Goal: Transaction & Acquisition: Book appointment/travel/reservation

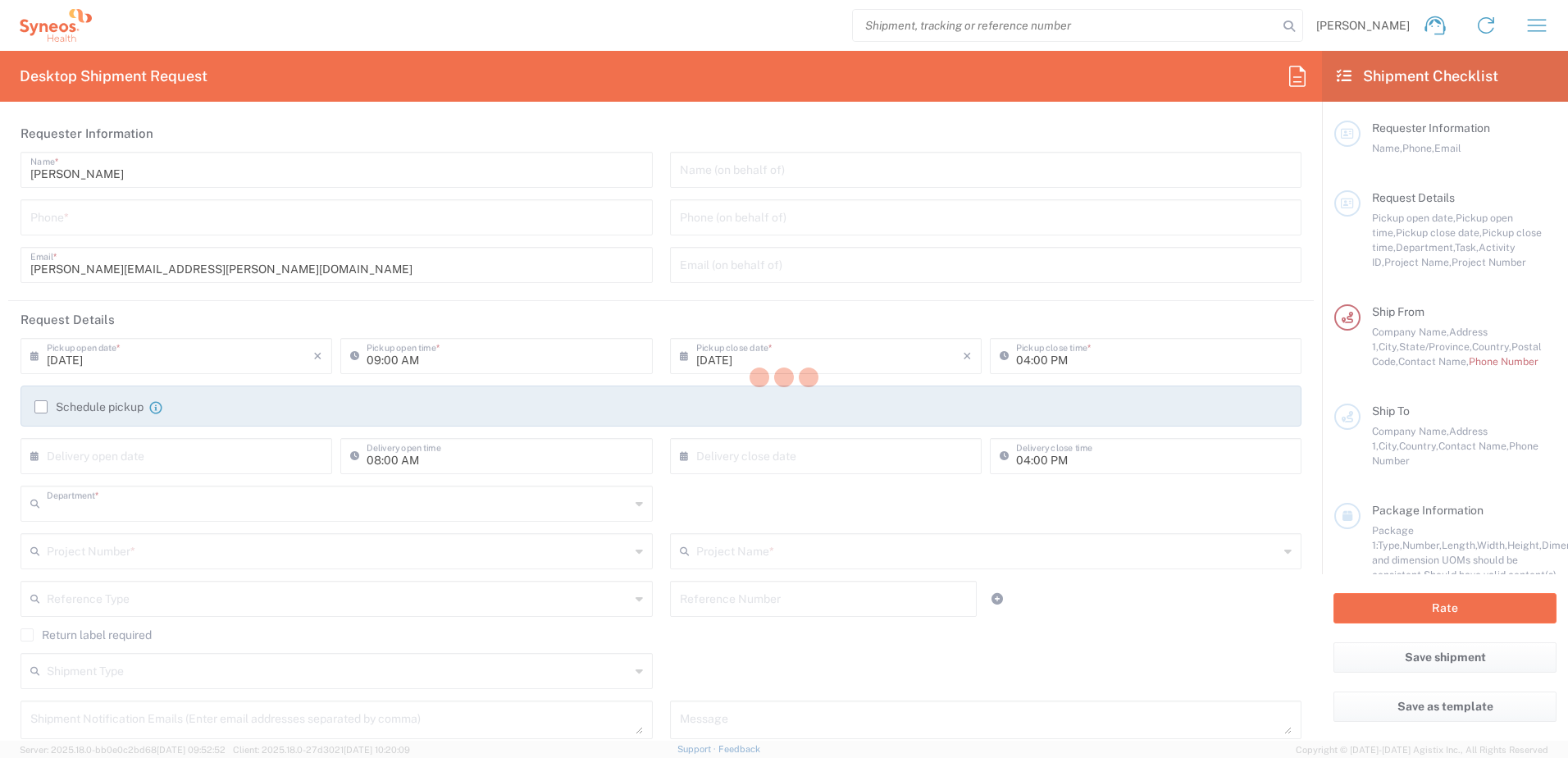
type input "8200"
type input "[US_STATE]"
type input "[GEOGRAPHIC_DATA]"
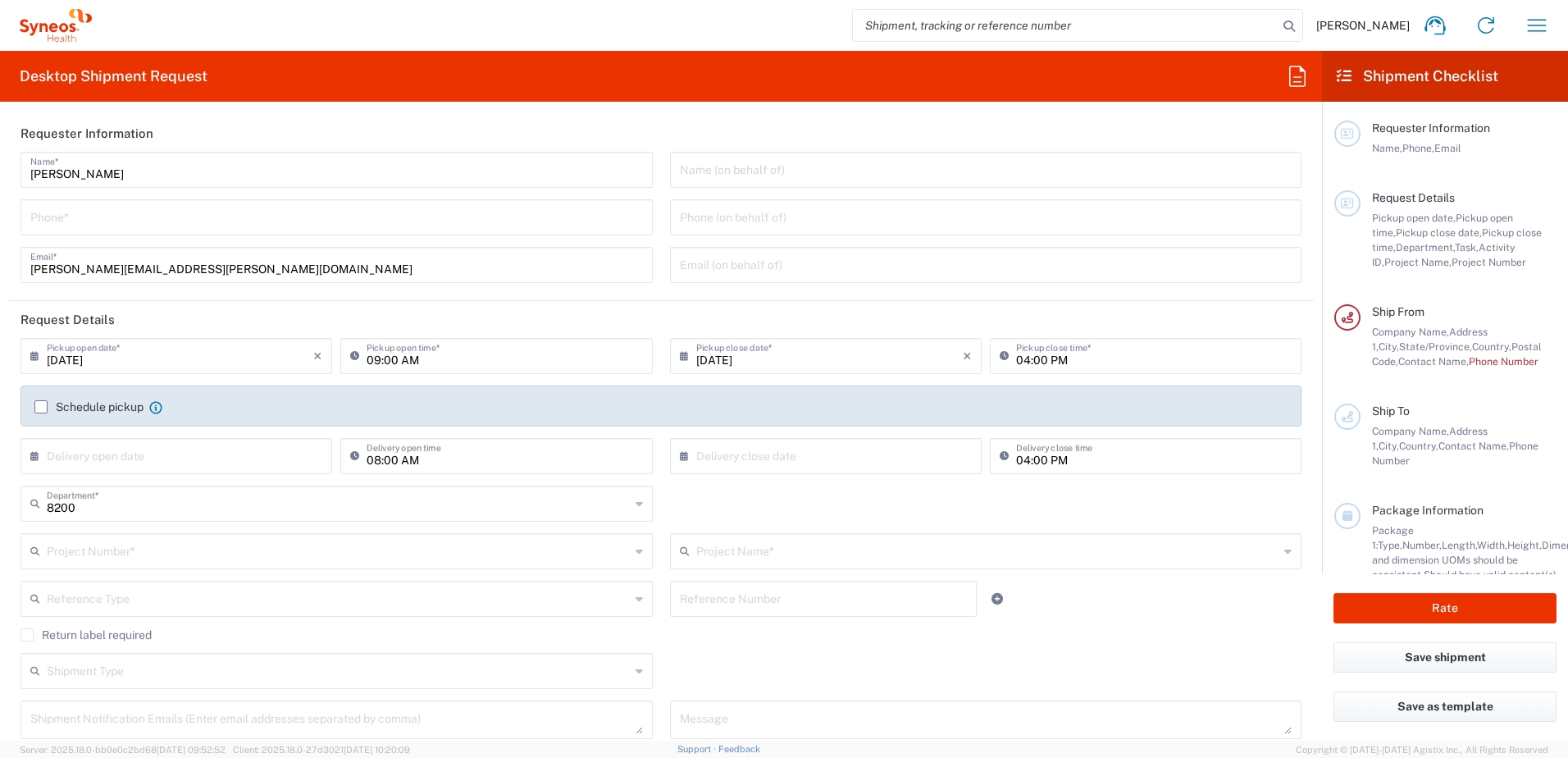
type input "Syneos Health, LLC-[GEOGRAPHIC_DATA] [GEOGRAPHIC_DATA] [GEOGRAPHIC_DATA]"
click at [1534, 25] on icon "button" at bounding box center [1537, 26] width 27 height 27
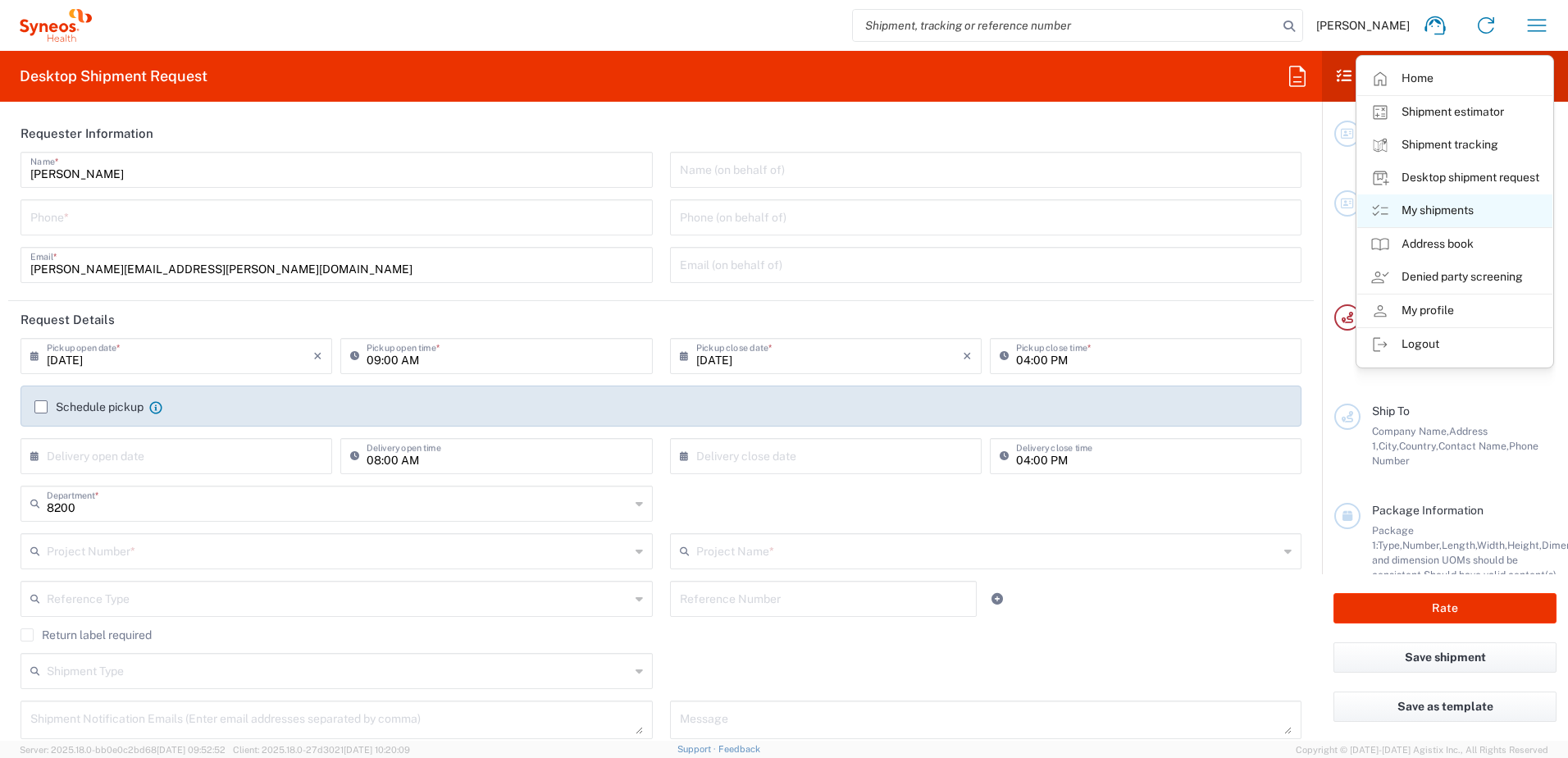
click at [1442, 207] on link "My shipments" at bounding box center [1454, 211] width 195 height 33
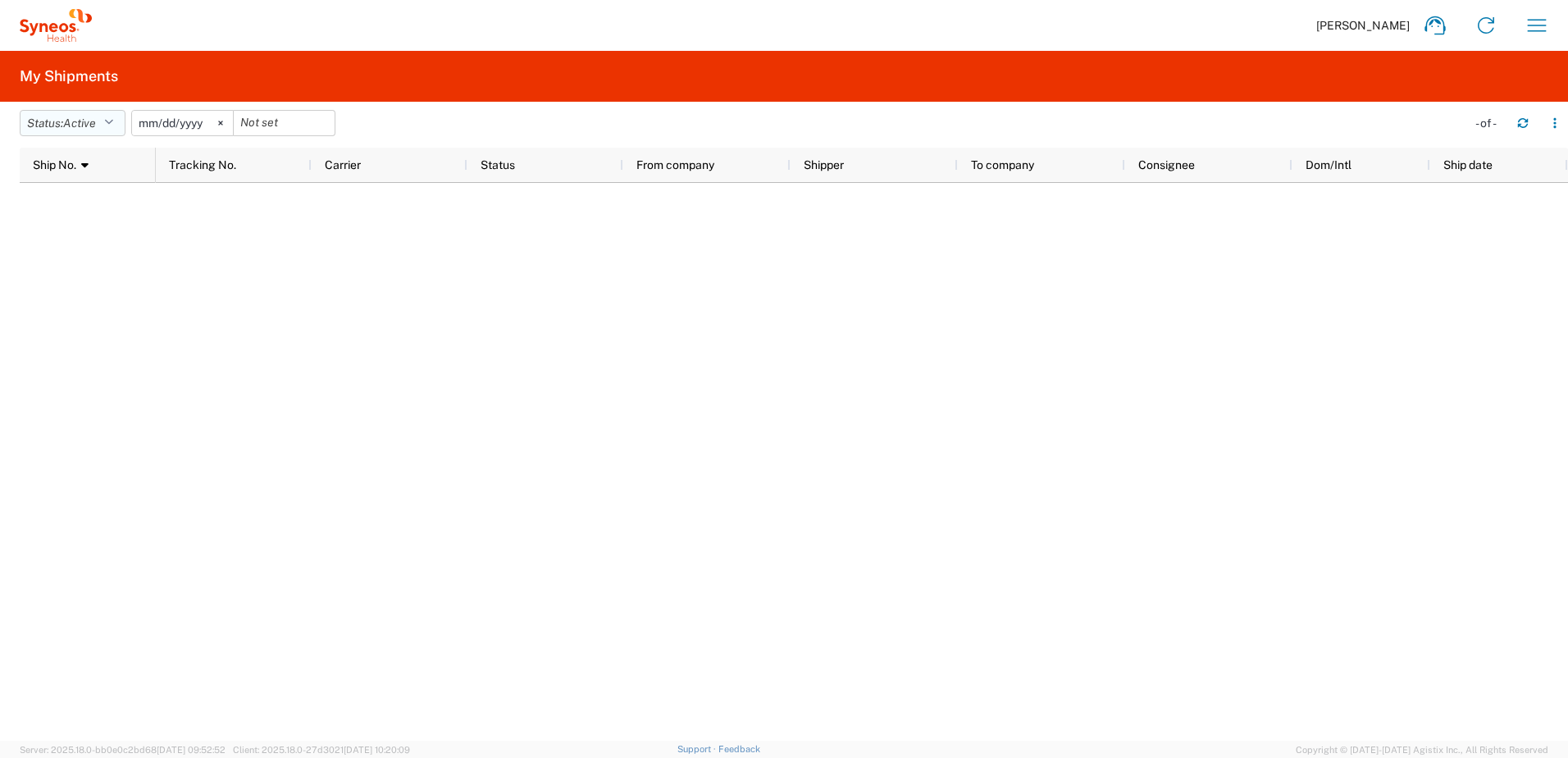
click at [119, 124] on button "Status: Active" at bounding box center [72, 123] width 105 height 27
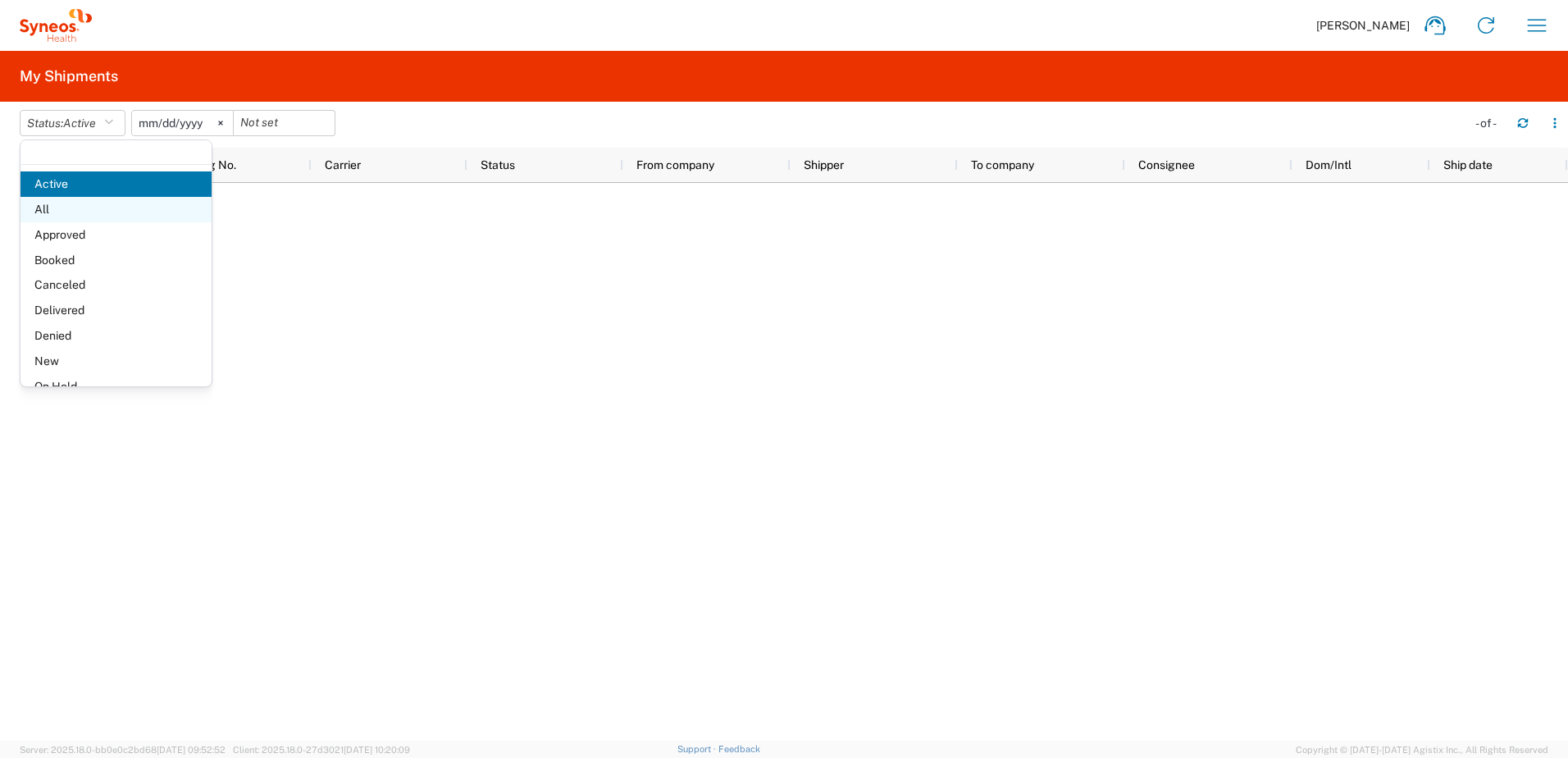
click at [37, 204] on span "All" at bounding box center [116, 209] width 191 height 26
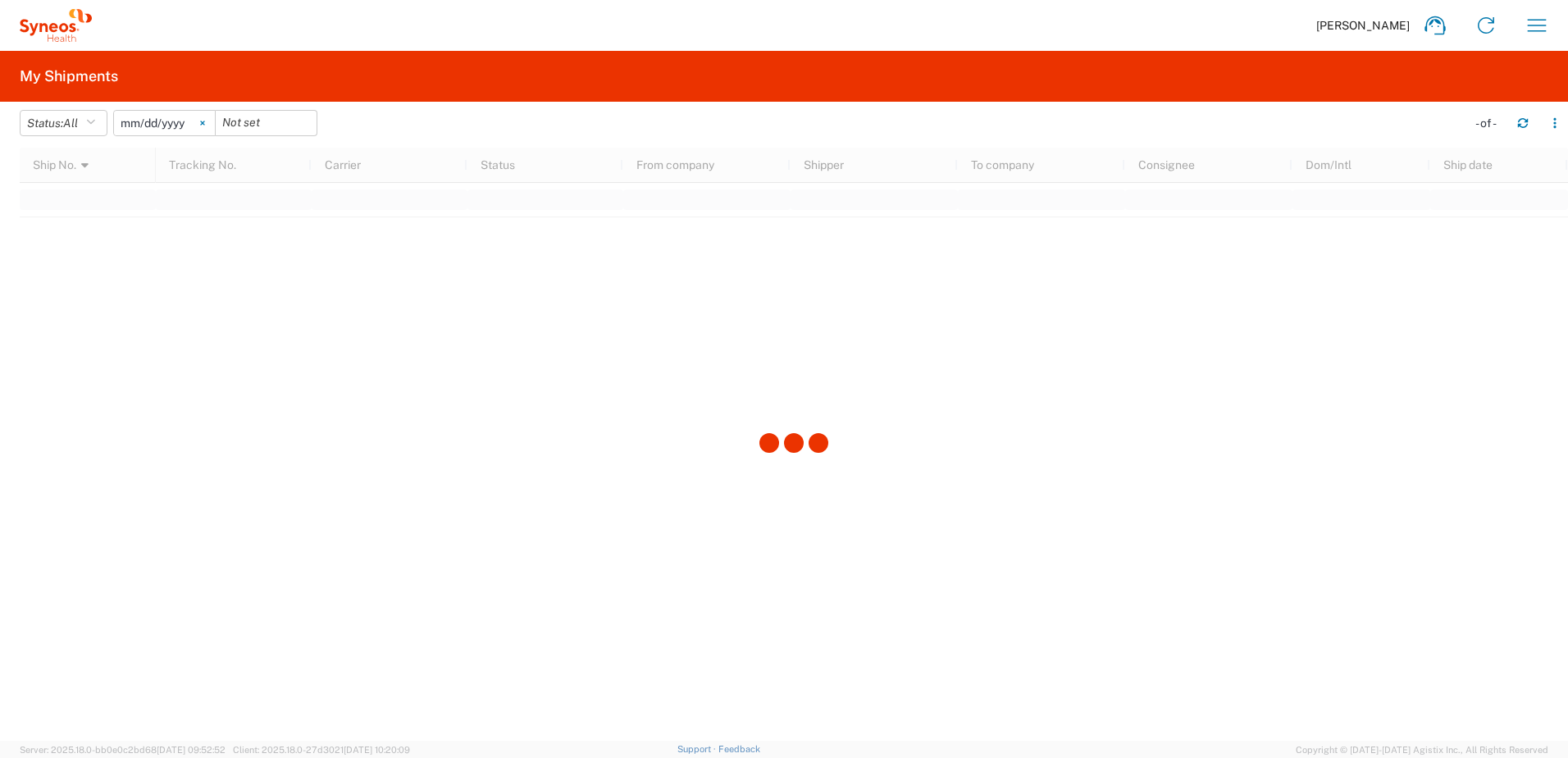
click at [205, 121] on icon at bounding box center [202, 123] width 5 height 5
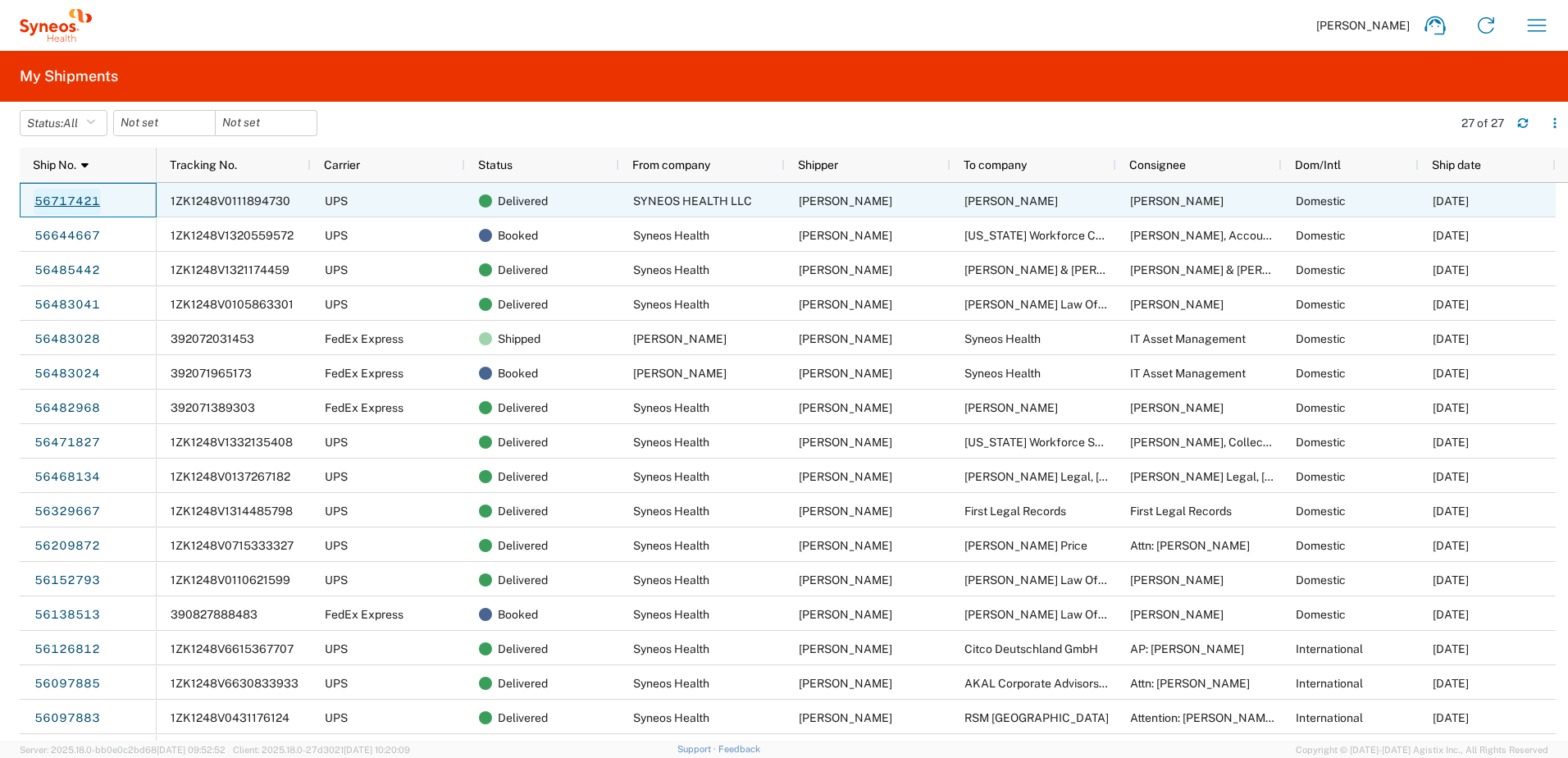
click at [60, 200] on link "56717421" at bounding box center [66, 202] width 67 height 27
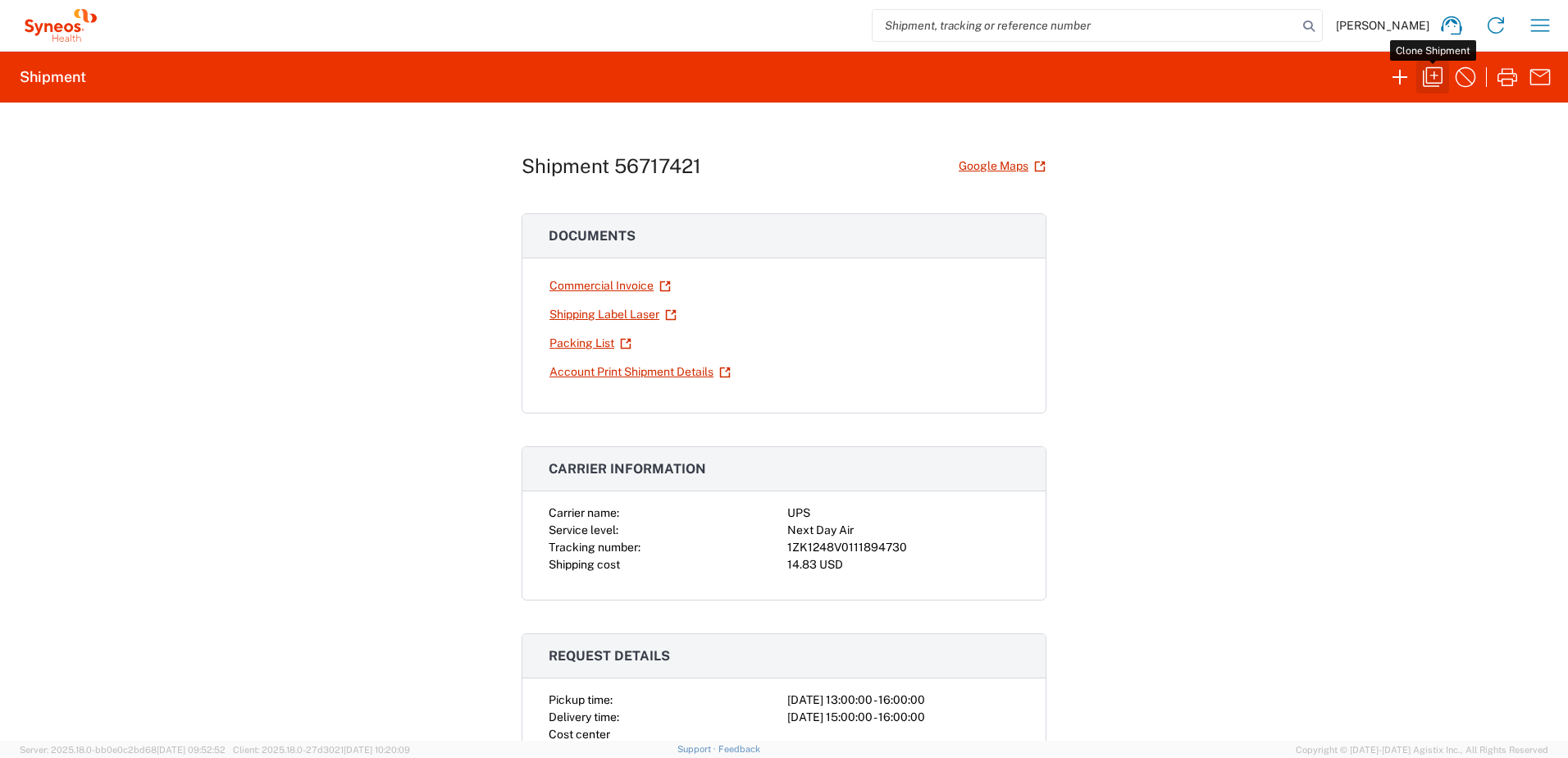
click at [1431, 69] on icon "button" at bounding box center [1432, 77] width 27 height 27
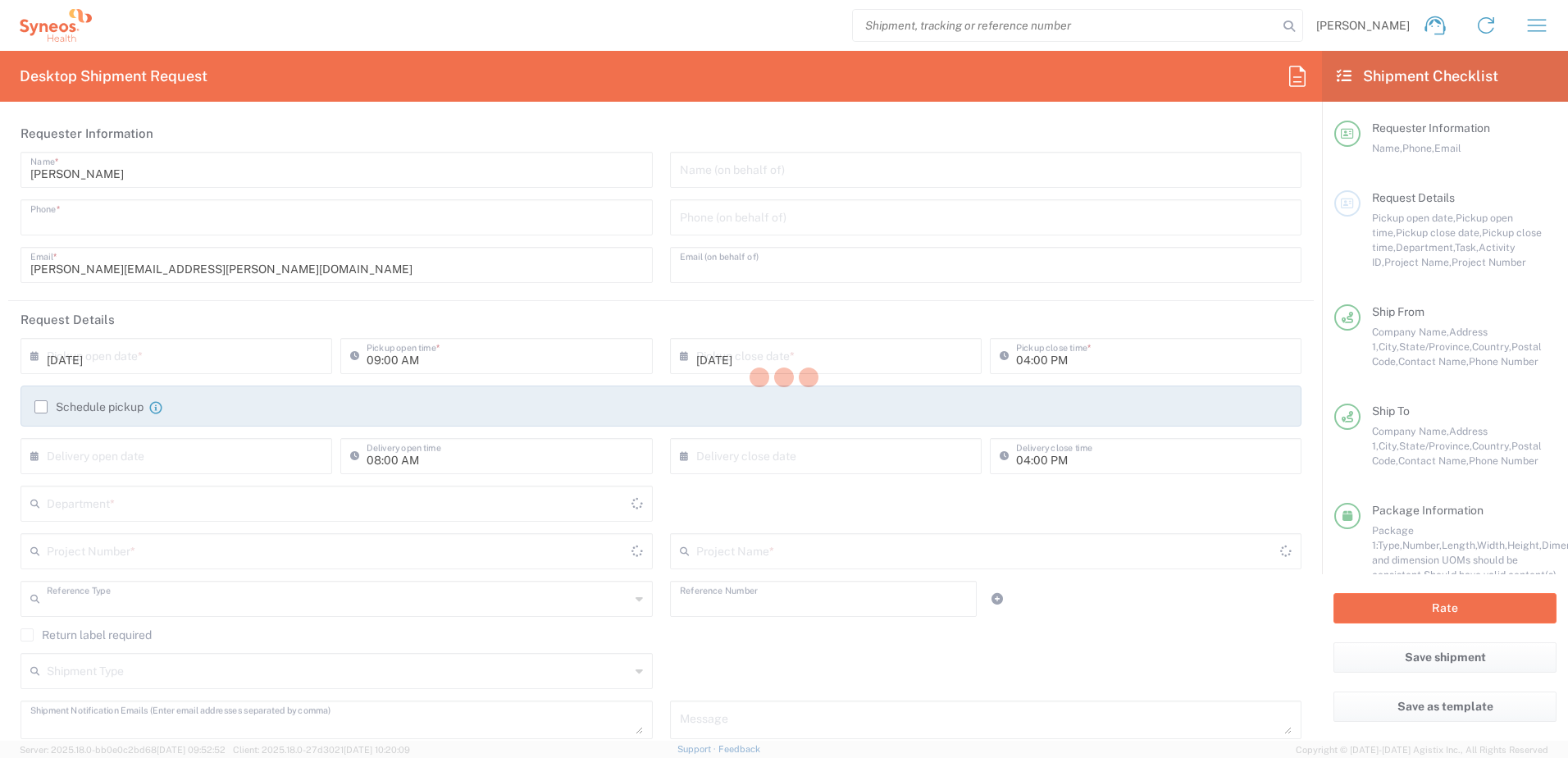
type input "9045149410"
type input "[PERSON_NAME][EMAIL_ADDRESS][PERSON_NAME][DOMAIN_NAME]"
type input "01:00 PM"
type input "03:00 PM"
type input "Project"
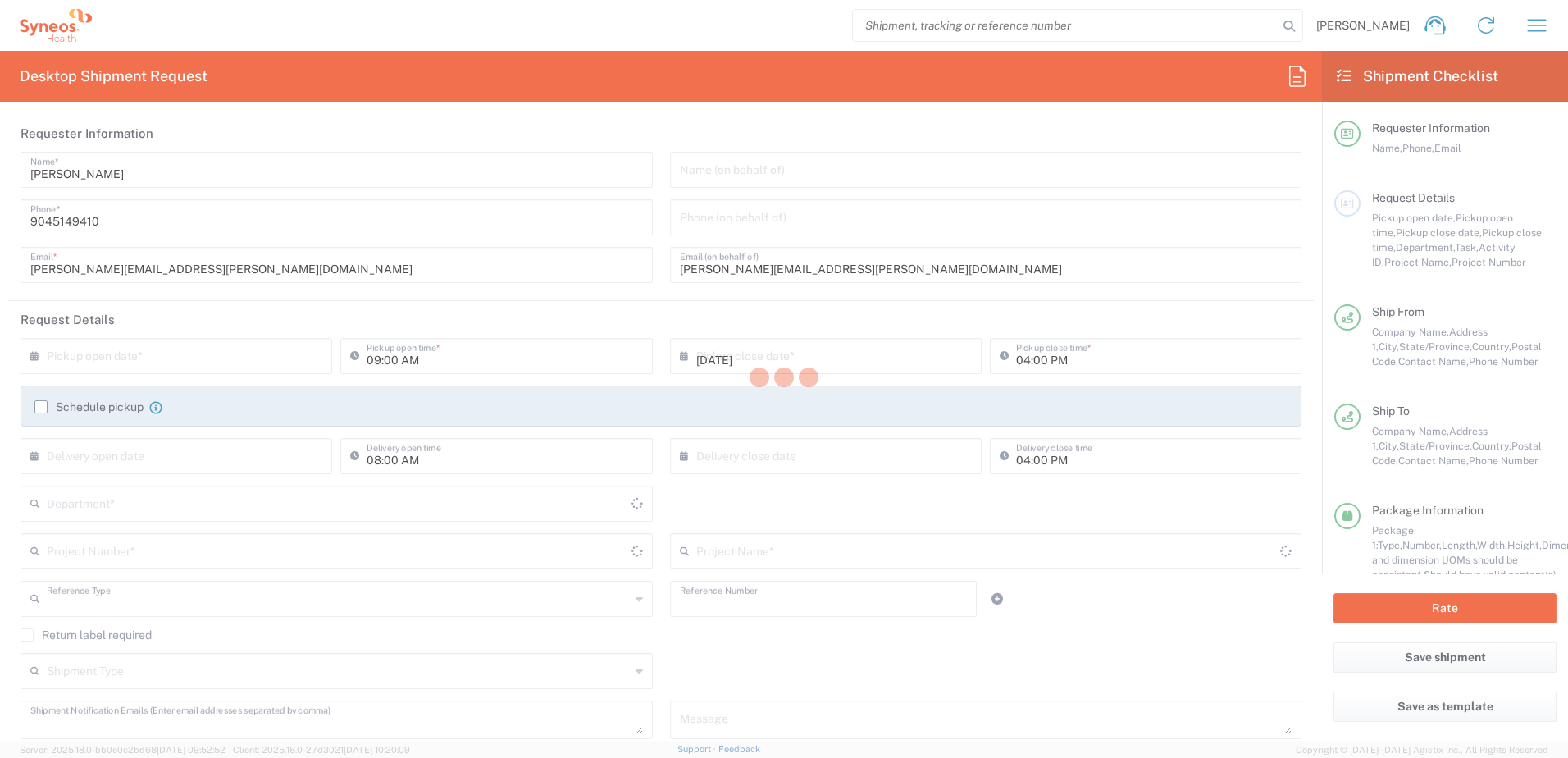
type input "8200 DEPARTMENTAL EXPENSE"
type textarea "[PERSON_NAME][EMAIL_ADDRESS][PERSON_NAME][DOMAIN_NAME]"
type input "SYNEOS HEALTH LLC [GEOGRAPHIC_DATA] [GEOGRAPHIC_DATA]"
type input "SYNEOS HEALTH LLC"
type input "1030 SYNC ST"
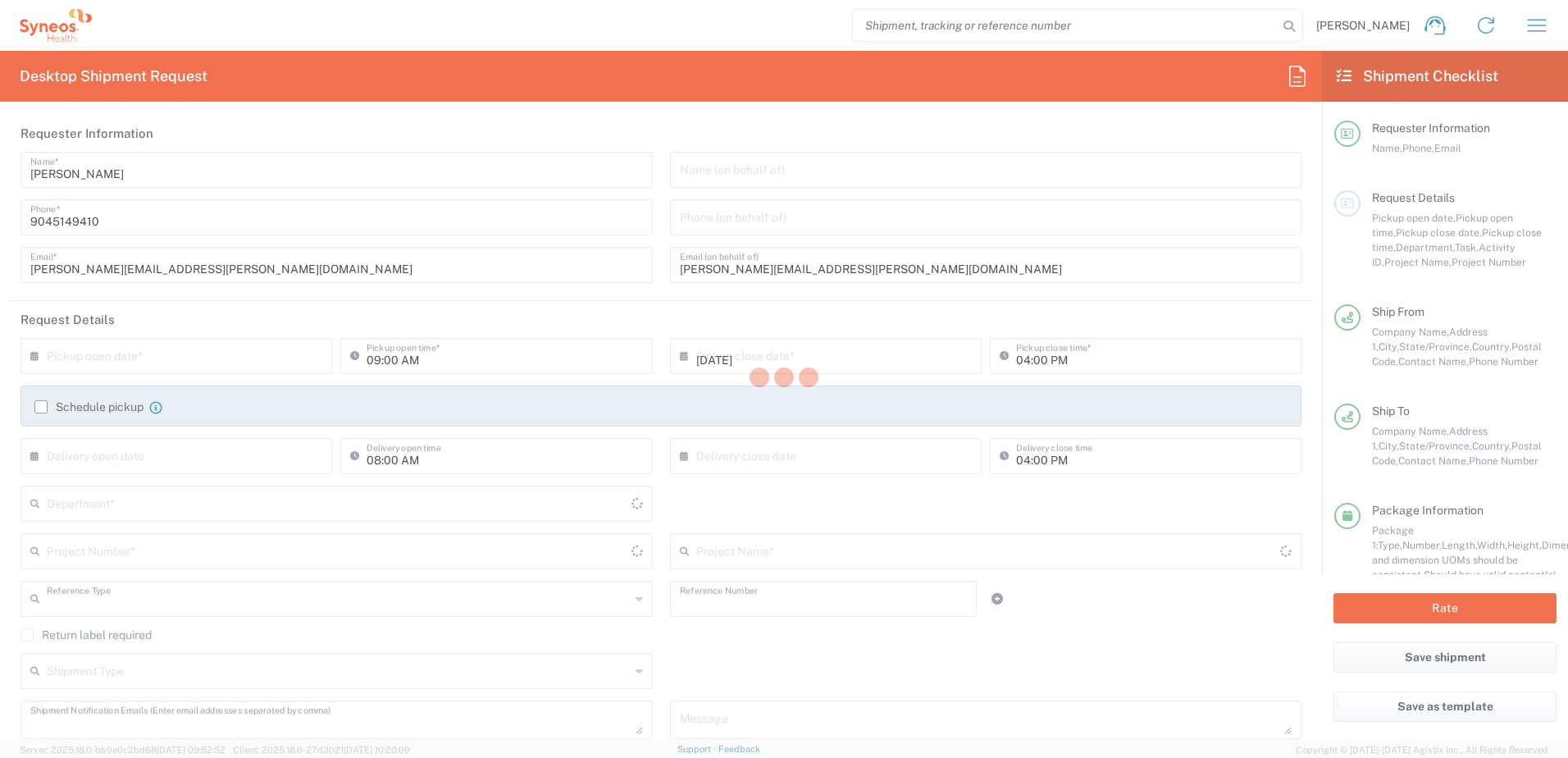
type input "Morrisville"
type input "27560"
type input "[PERSON_NAME]"
type input "9045149410"
type input "[PERSON_NAME][EMAIL_ADDRESS][PERSON_NAME][DOMAIN_NAME]"
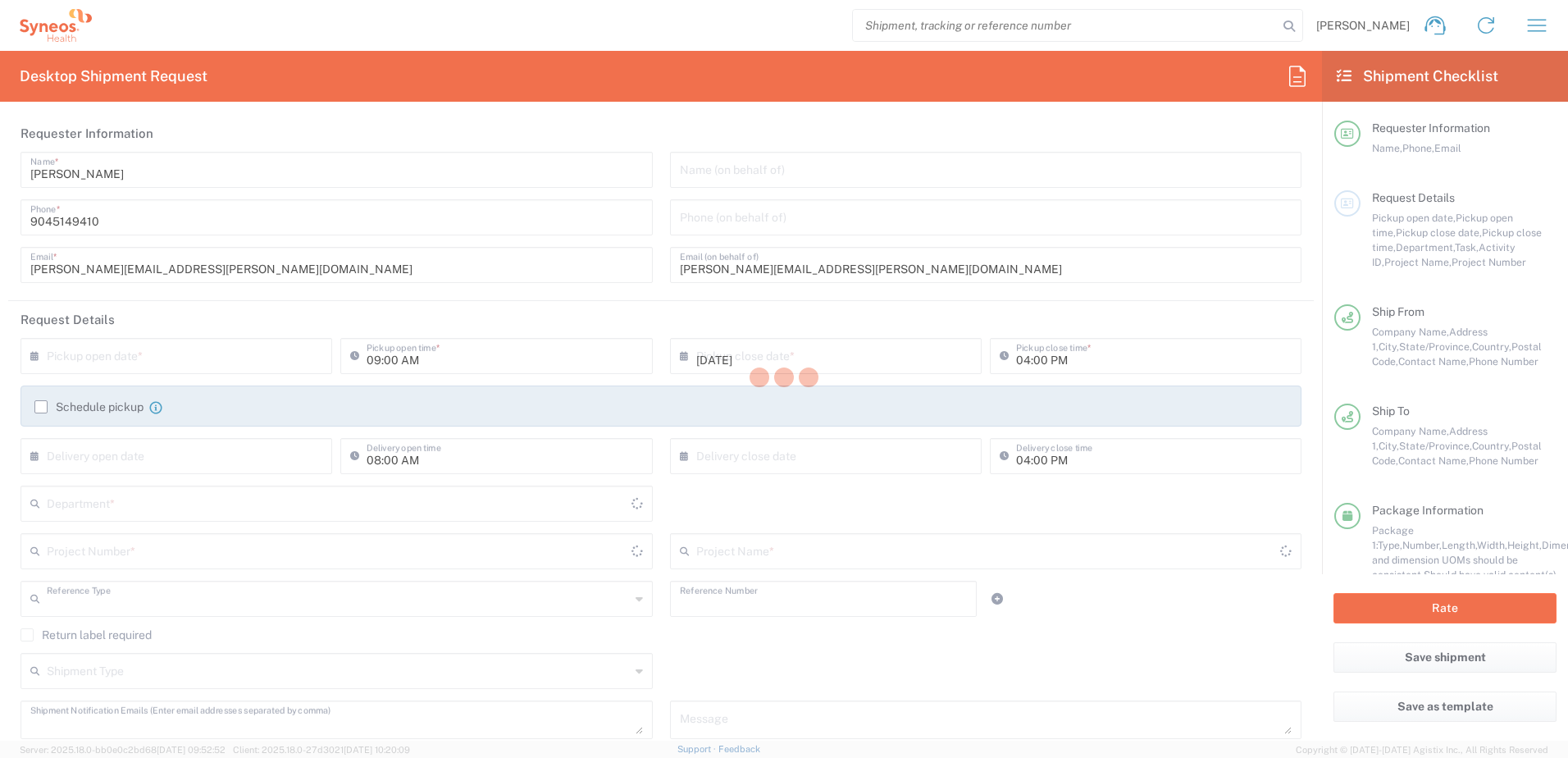
type input "[PERSON_NAME]"
type input "[STREET_ADDRESS][PERSON_NAME]"
type input "[GEOGRAPHIC_DATA]"
type input "01752"
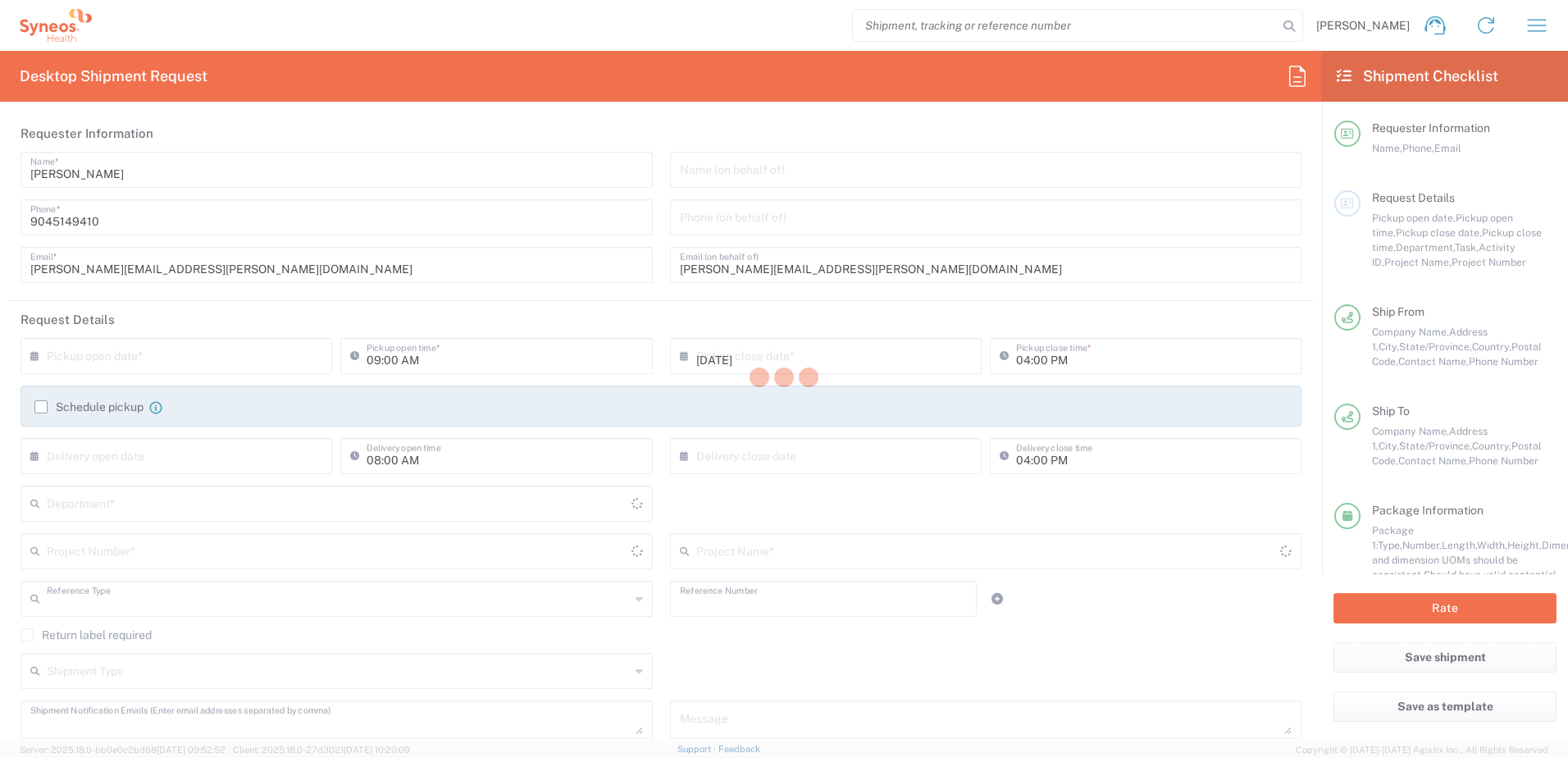
type input "[PERSON_NAME]"
type input "9045149410"
type input "[PERSON_NAME][EMAIL_ADDRESS][PERSON_NAME][DOMAIN_NAME]"
type input "Sender/Shipper"
type input "[PERSON_NAME] [PERSON_NAME]"
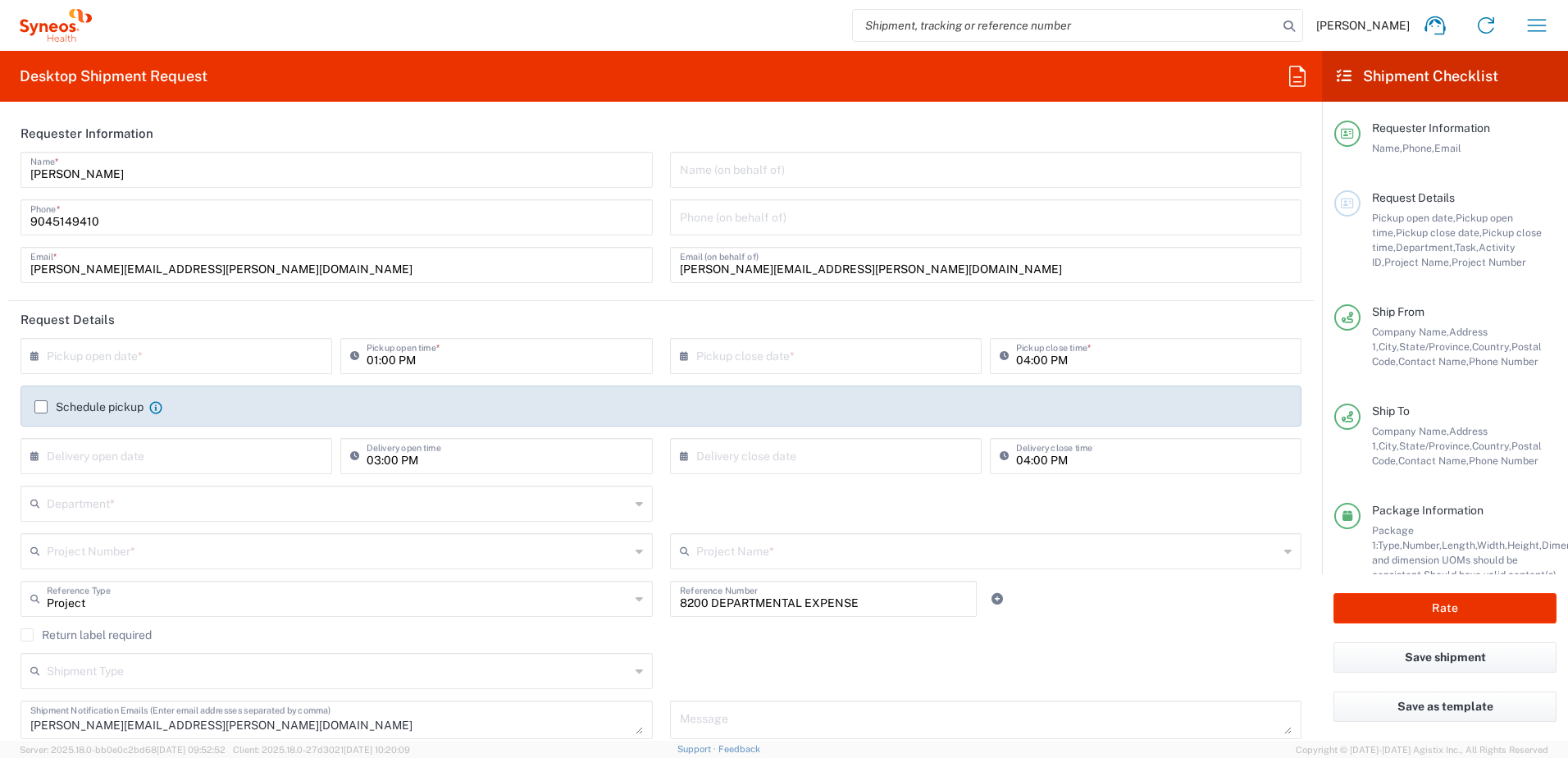
type input "[US_STATE]"
type input "Envelope"
click at [171, 363] on input "text" at bounding box center [179, 354] width 267 height 28
click at [159, 456] on span "9" at bounding box center [155, 458] width 25 height 23
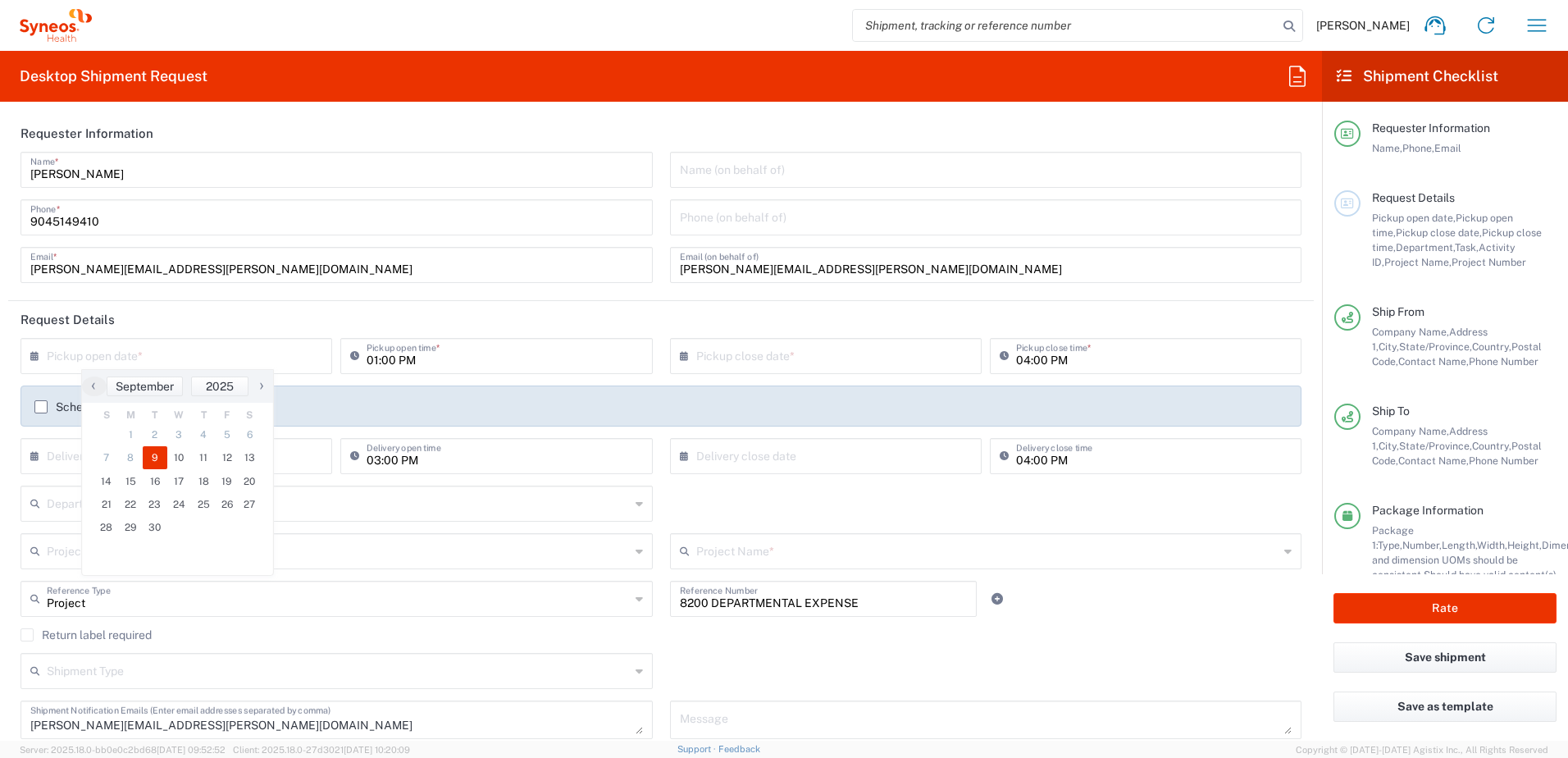
type input "[DATE]"
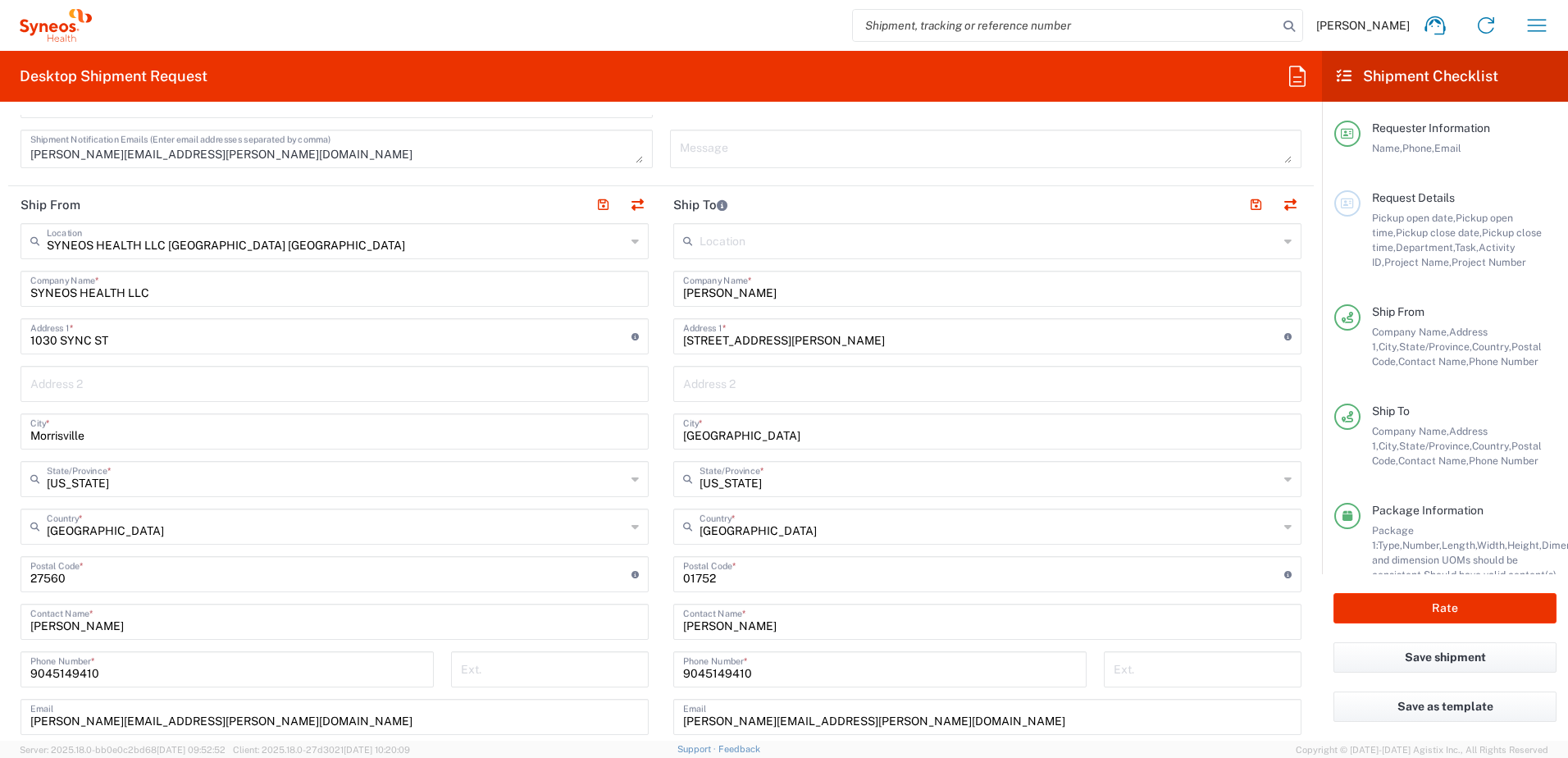
scroll to position [574, 0]
drag, startPoint x: 803, startPoint y: 288, endPoint x: 634, endPoint y: 292, distance: 169.0
click at [634, 292] on div "Ship From SYNEOS HEALTH LLC [GEOGRAPHIC_DATA] [GEOGRAPHIC_DATA] Location SYNEOS…" at bounding box center [661, 549] width 1305 height 732
paste input "Paragon Global CRS"
type input "Paragon Global CRS"
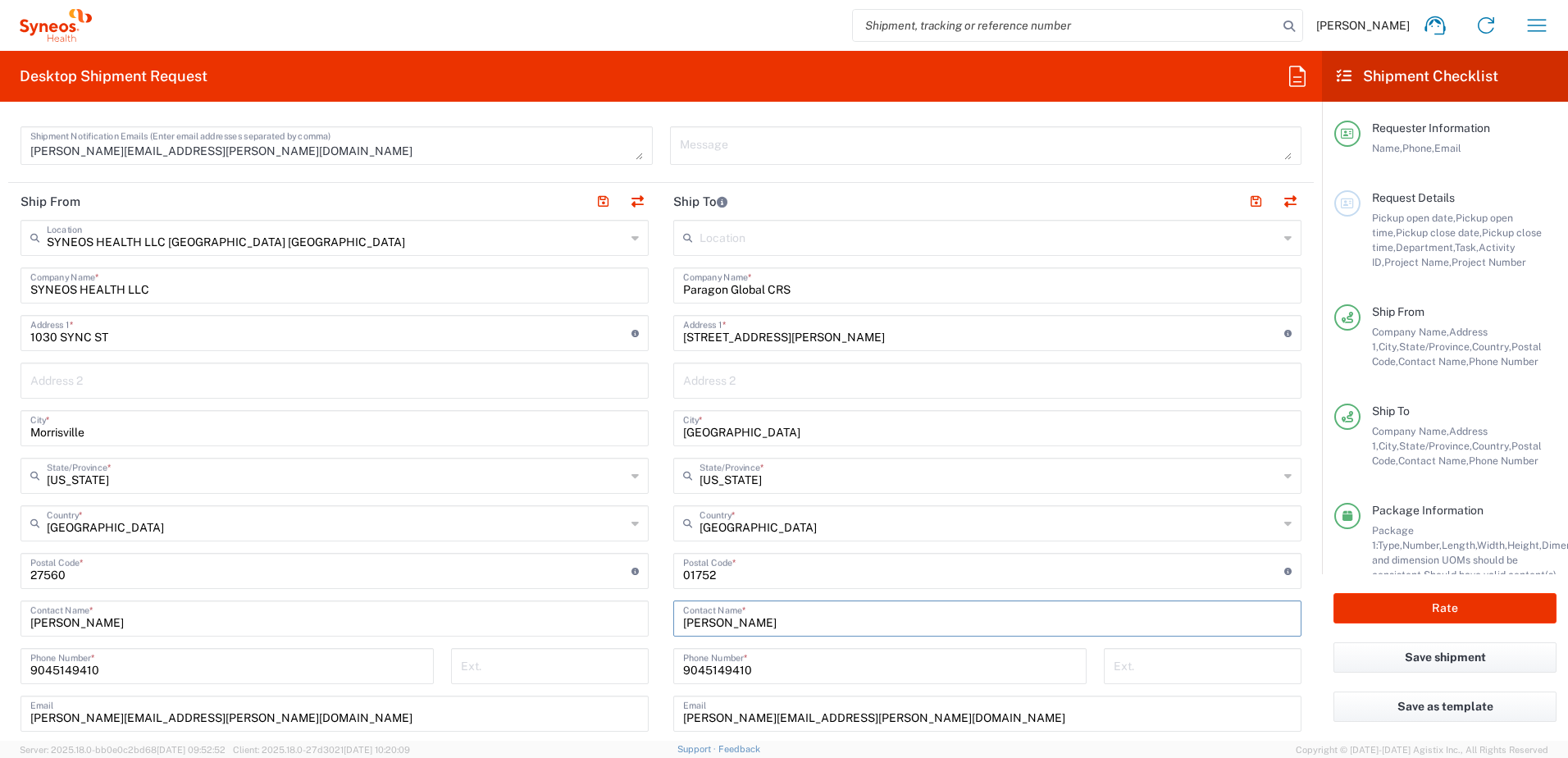
drag, startPoint x: 799, startPoint y: 619, endPoint x: 653, endPoint y: 621, distance: 146.0
click at [653, 621] on div "Ship From SYNEOS HEALTH LLC [GEOGRAPHIC_DATA] [GEOGRAPHIC_DATA] Location SYNEOS…" at bounding box center [661, 549] width 1305 height 732
type input "Attn: Legal Department"
drag, startPoint x: 809, startPoint y: 331, endPoint x: 627, endPoint y: 339, distance: 182.2
click at [627, 339] on div "Ship From SYNEOS HEALTH LLC [GEOGRAPHIC_DATA] [GEOGRAPHIC_DATA] Location SYNEOS…" at bounding box center [661, 549] width 1305 height 732
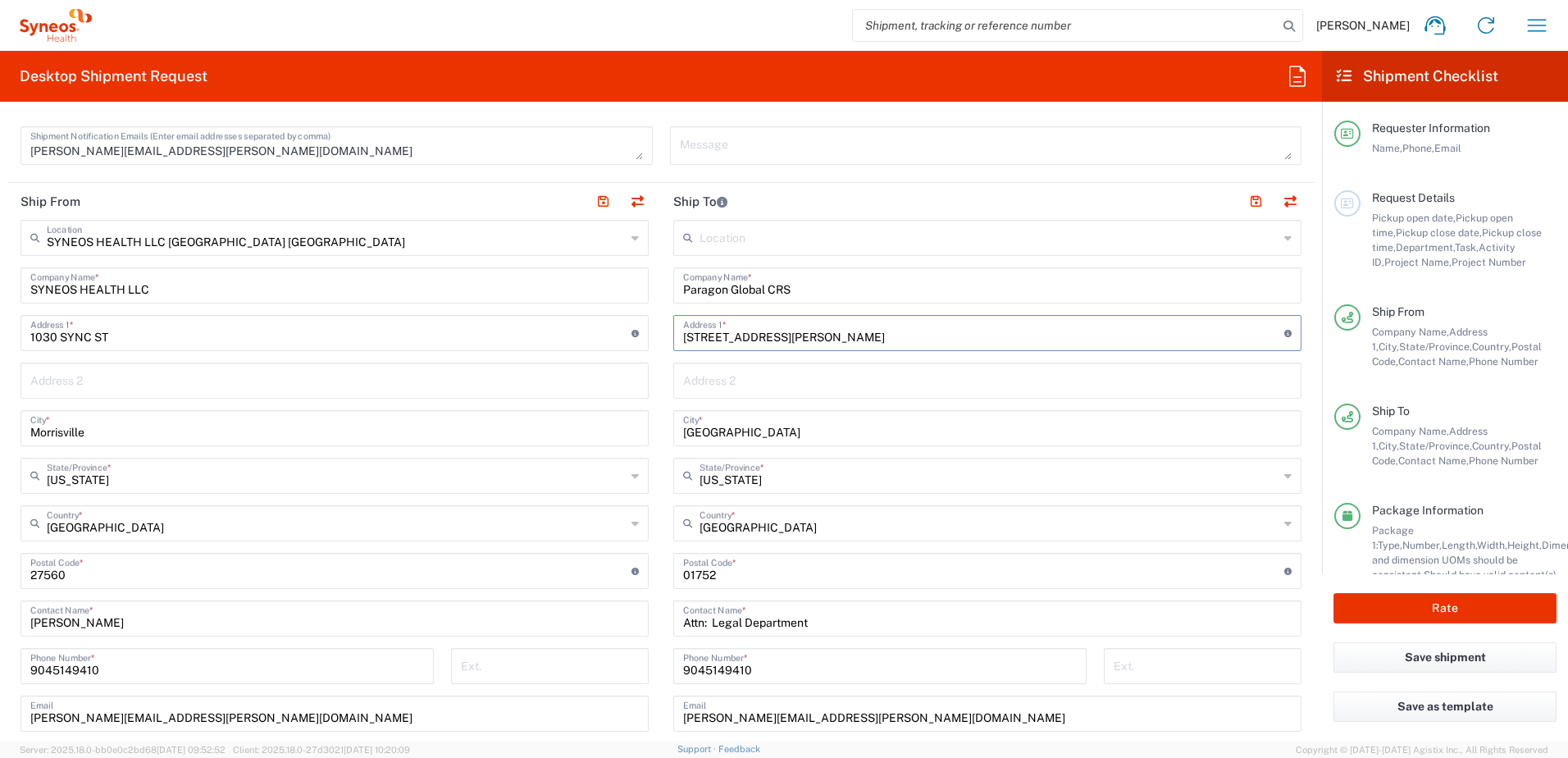
paste input "[STREET_ADDRESS]"
type input "[STREET_ADDRESS]"
click at [723, 379] on input "text" at bounding box center [987, 379] width 609 height 28
paste input "Suites D4 & D5,"
type input "Suites D4 & D5"
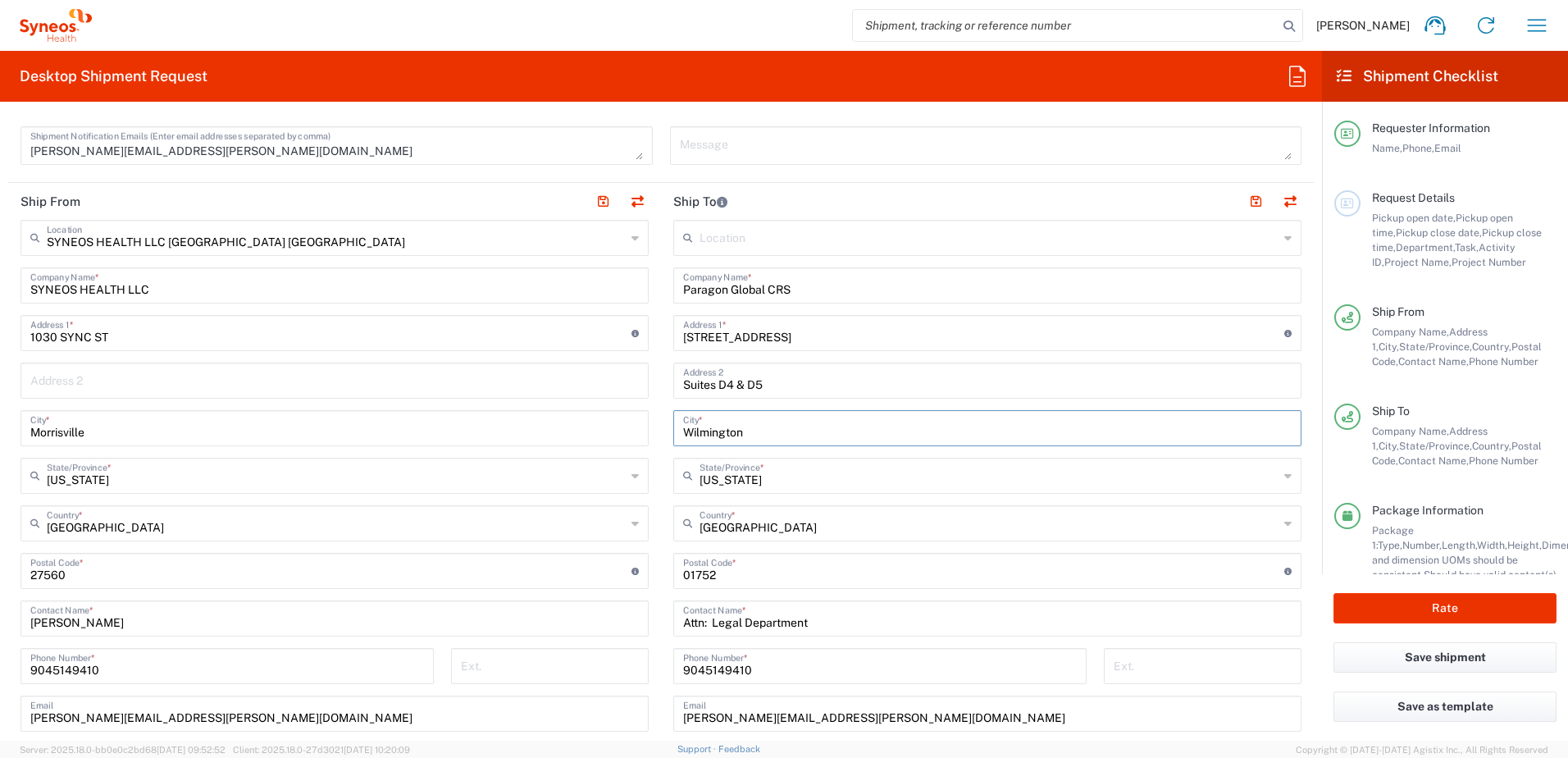
type input "Wilmington"
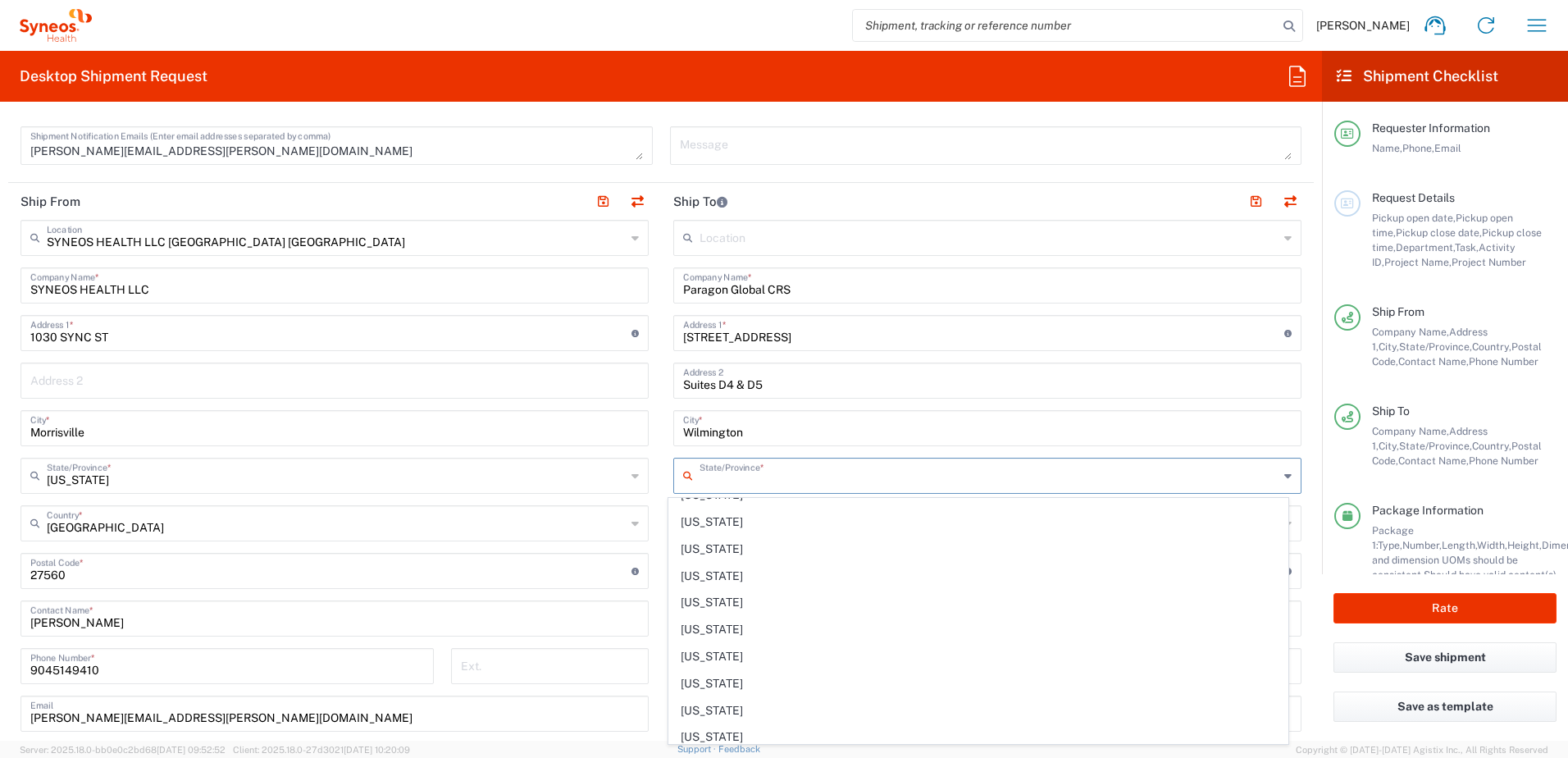
scroll to position [902, 0]
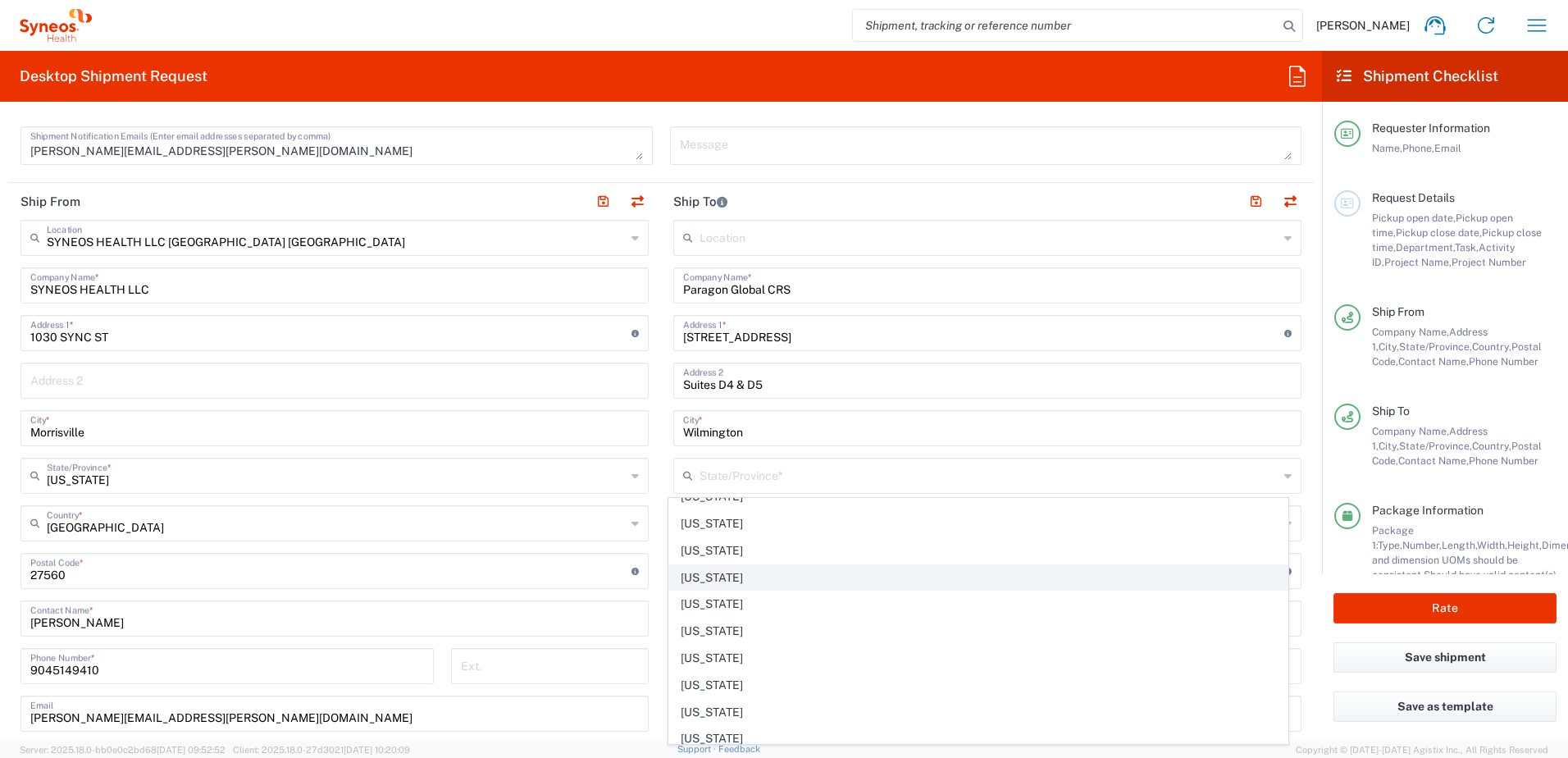
click at [749, 578] on span "[US_STATE]" at bounding box center [978, 578] width 619 height 26
type input "[US_STATE]"
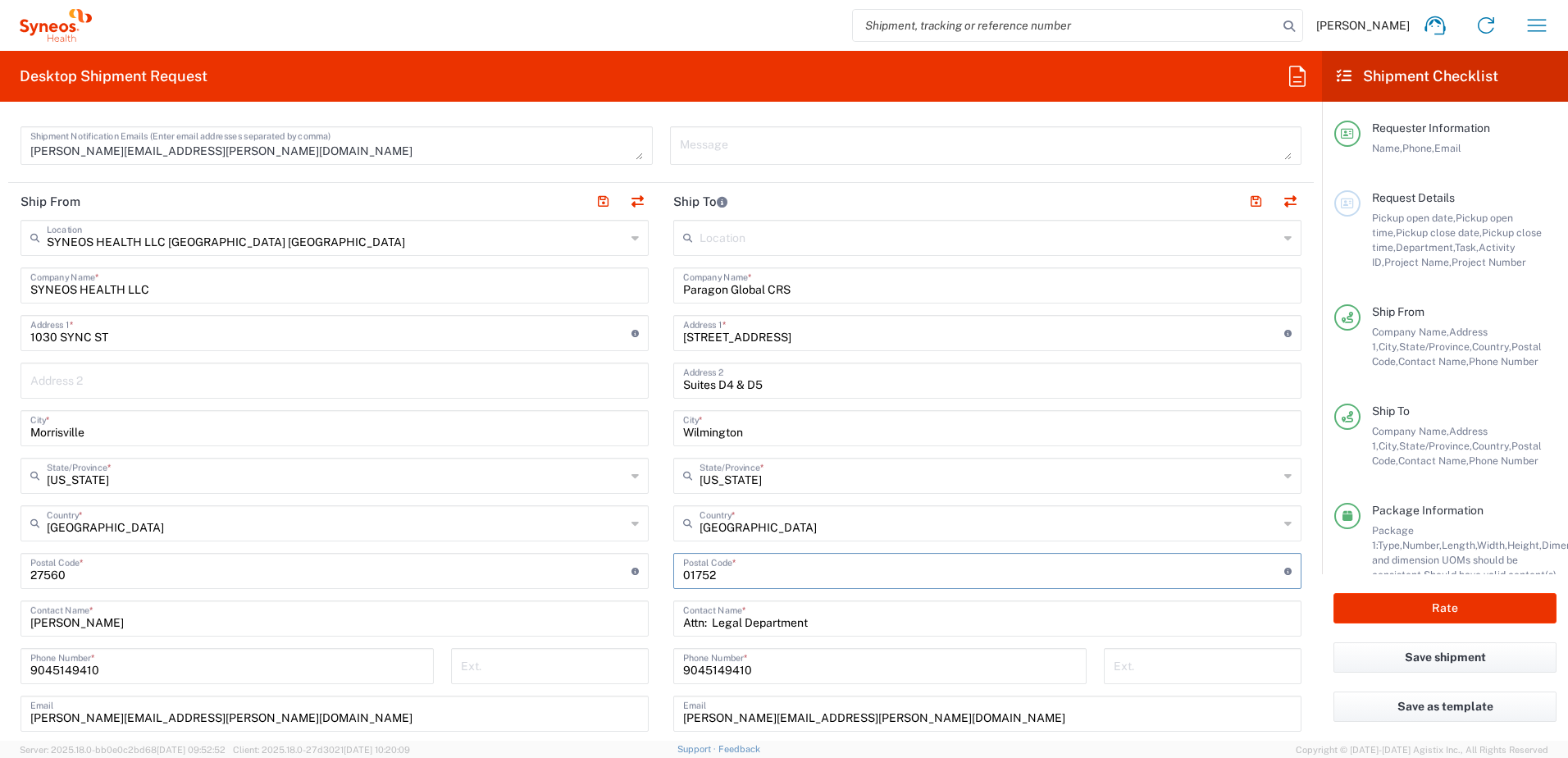
drag, startPoint x: 716, startPoint y: 572, endPoint x: 660, endPoint y: 573, distance: 56.0
click at [661, 573] on main "Location [PERSON_NAME] LLC-[GEOGRAPHIC_DATA] [GEOGRAPHIC_DATA] [GEOGRAPHIC_DATA…" at bounding box center [987, 563] width 652 height 689
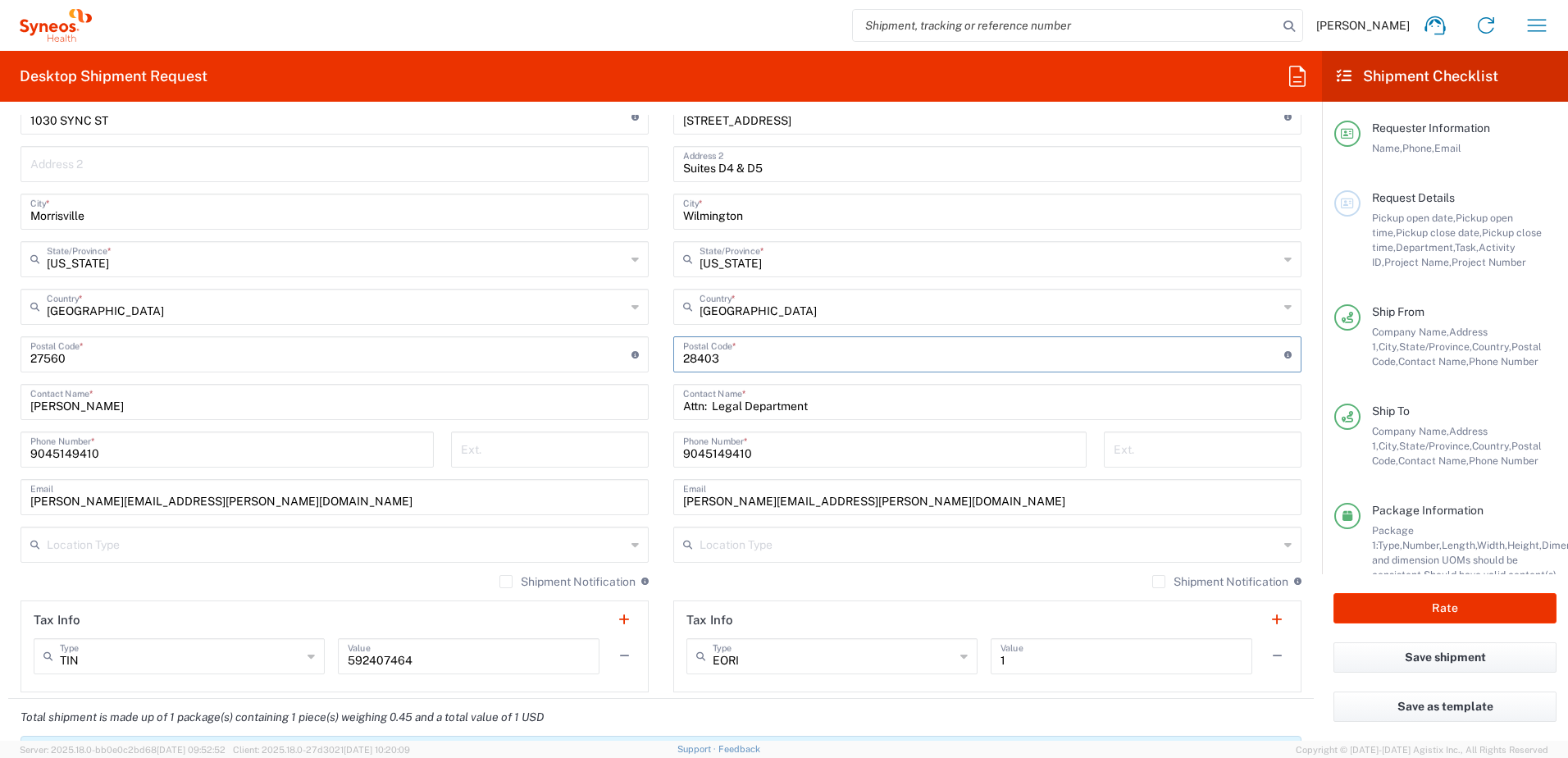
scroll to position [820, 0]
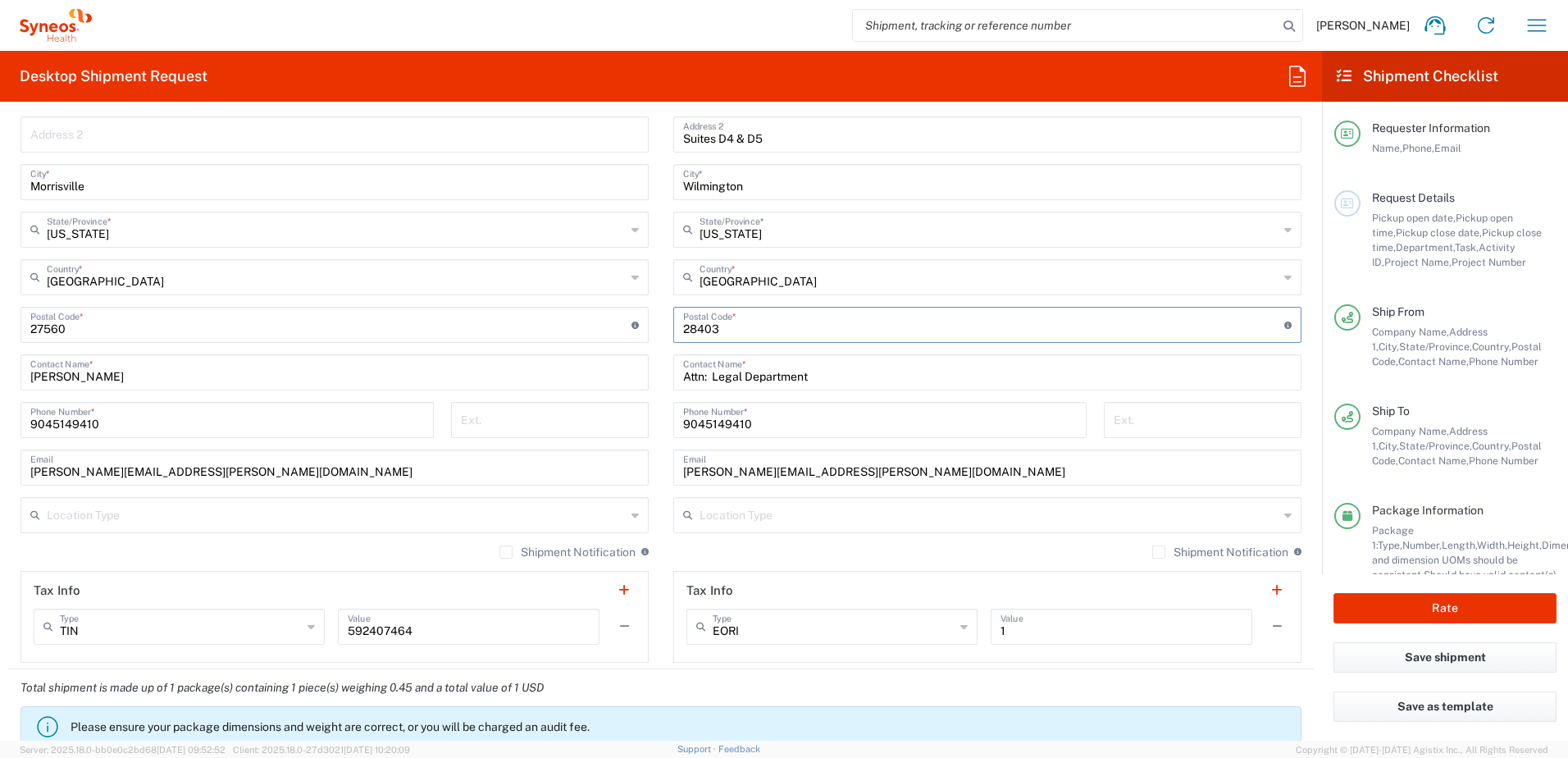
type input "28403"
click at [1407, 607] on button "Rate" at bounding box center [1445, 608] width 223 height 30
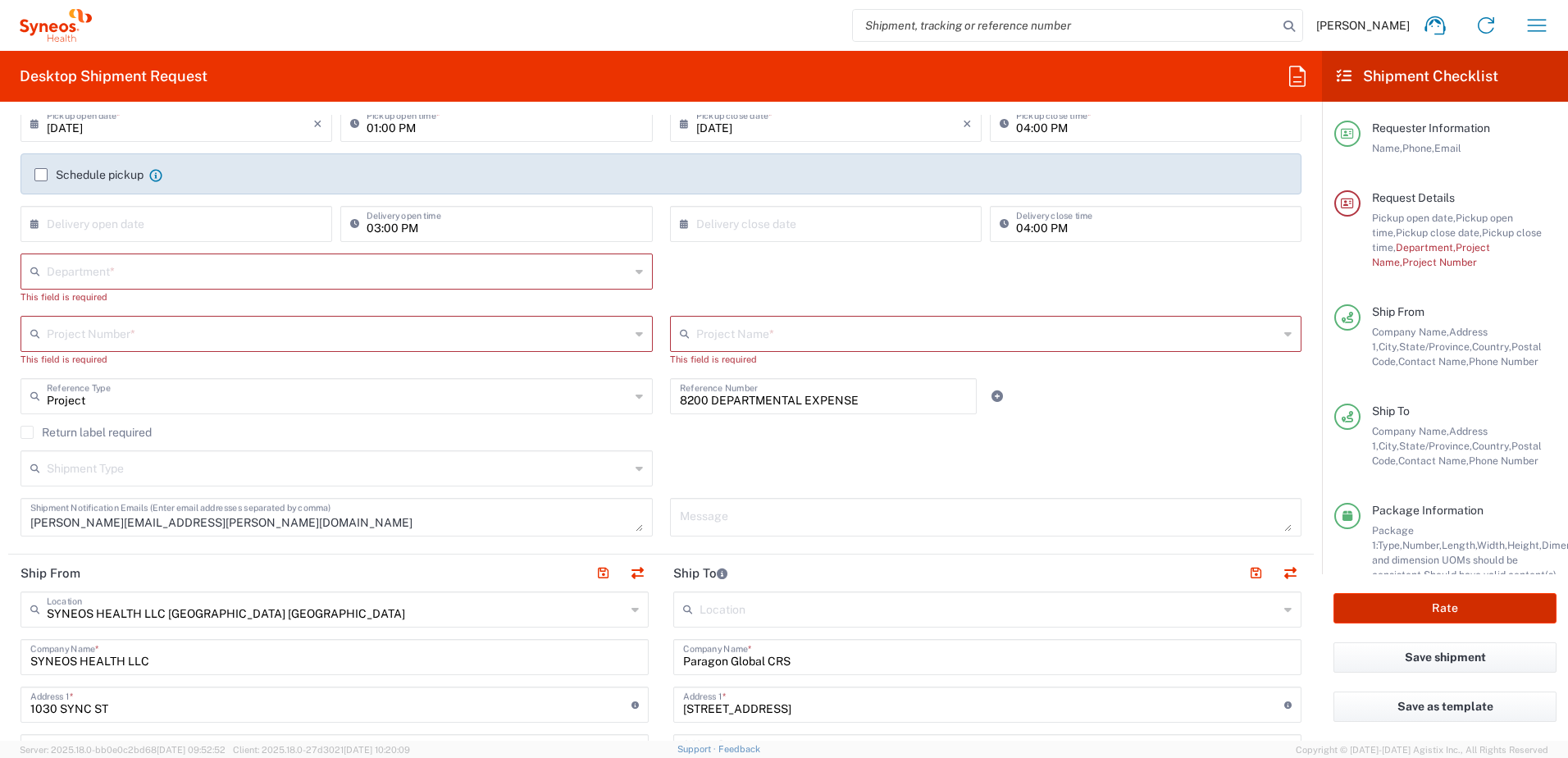
scroll to position [194, 0]
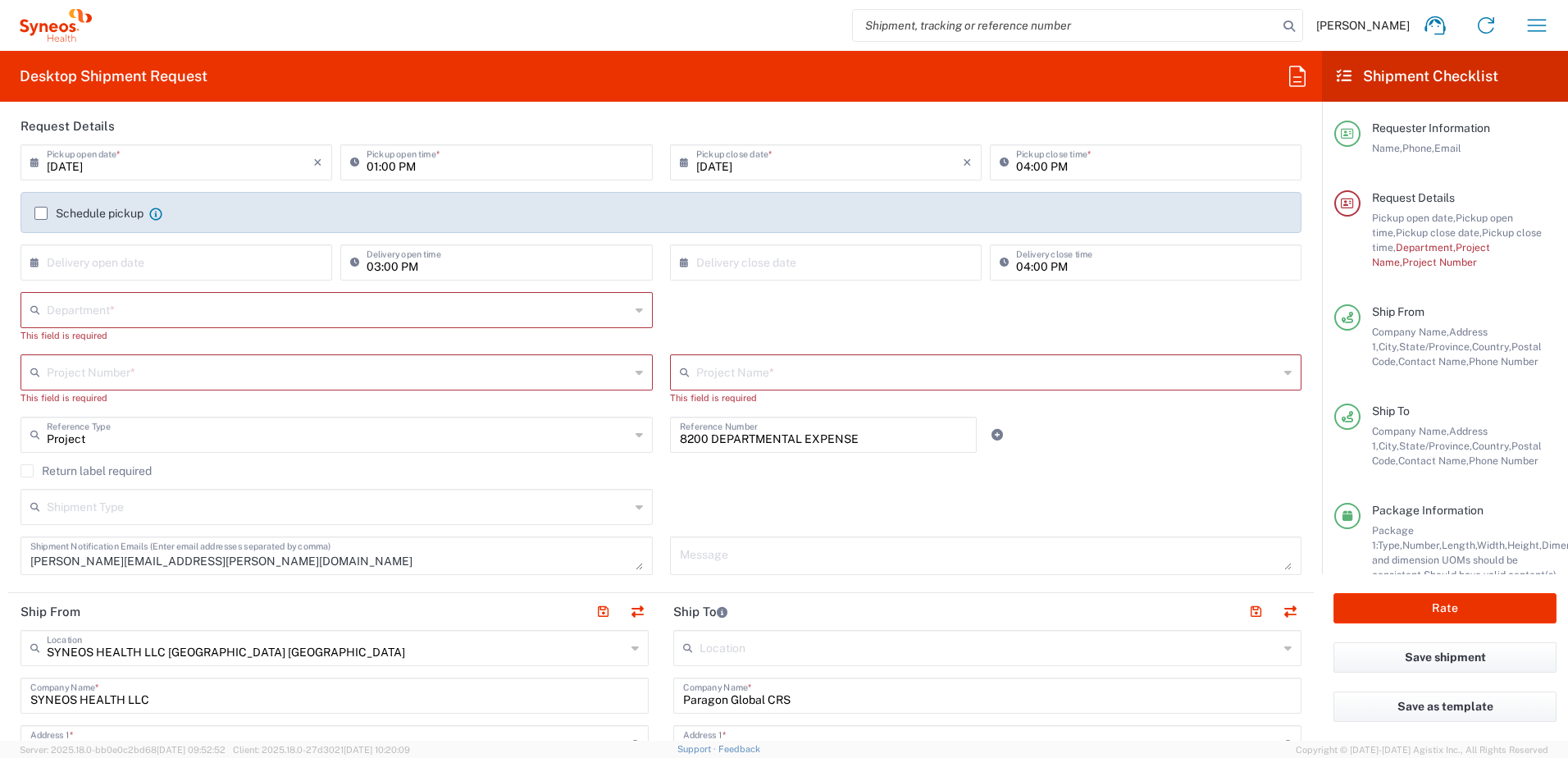
click at [86, 305] on input "text" at bounding box center [338, 309] width 583 height 28
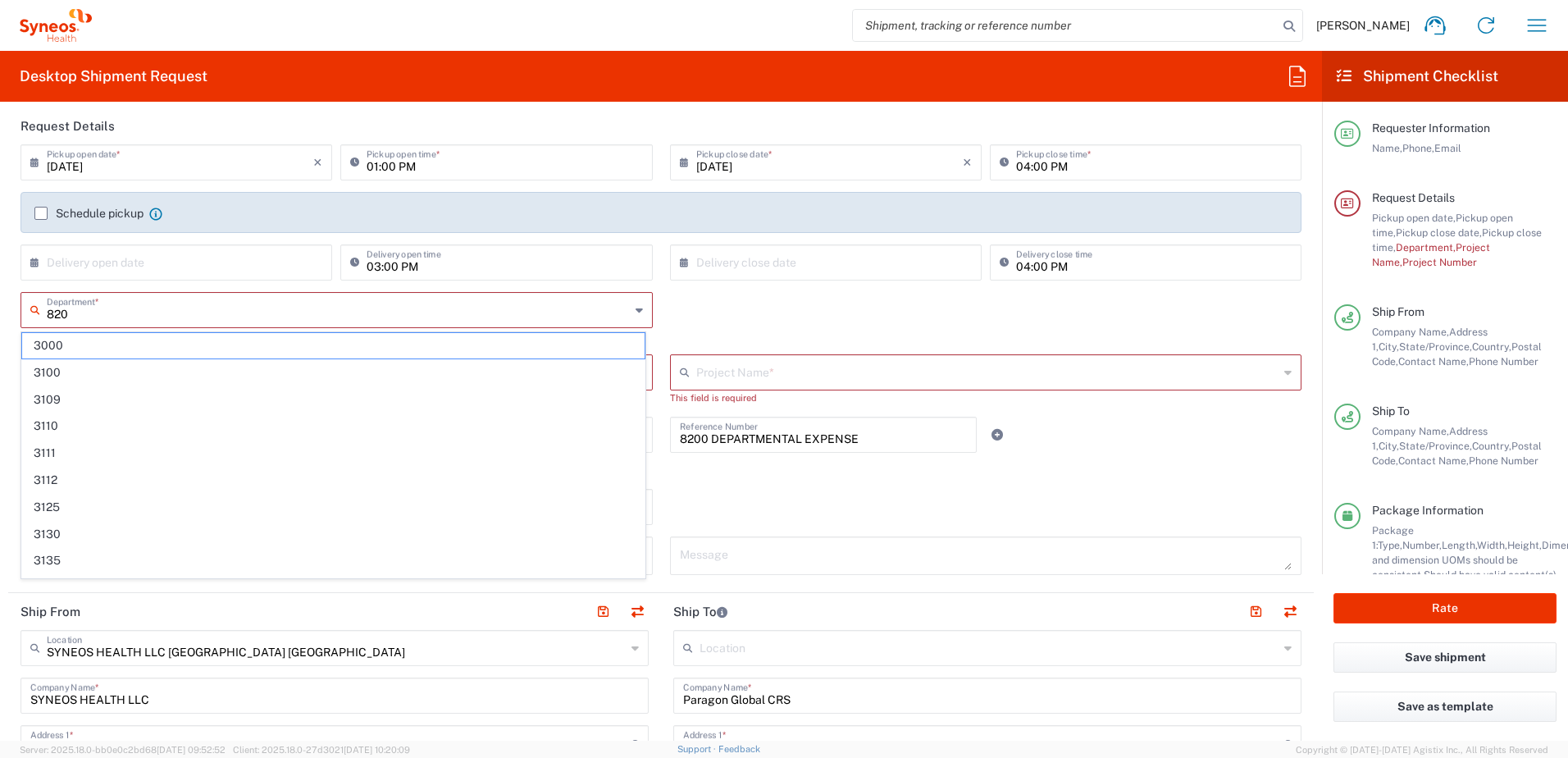
type input "8200"
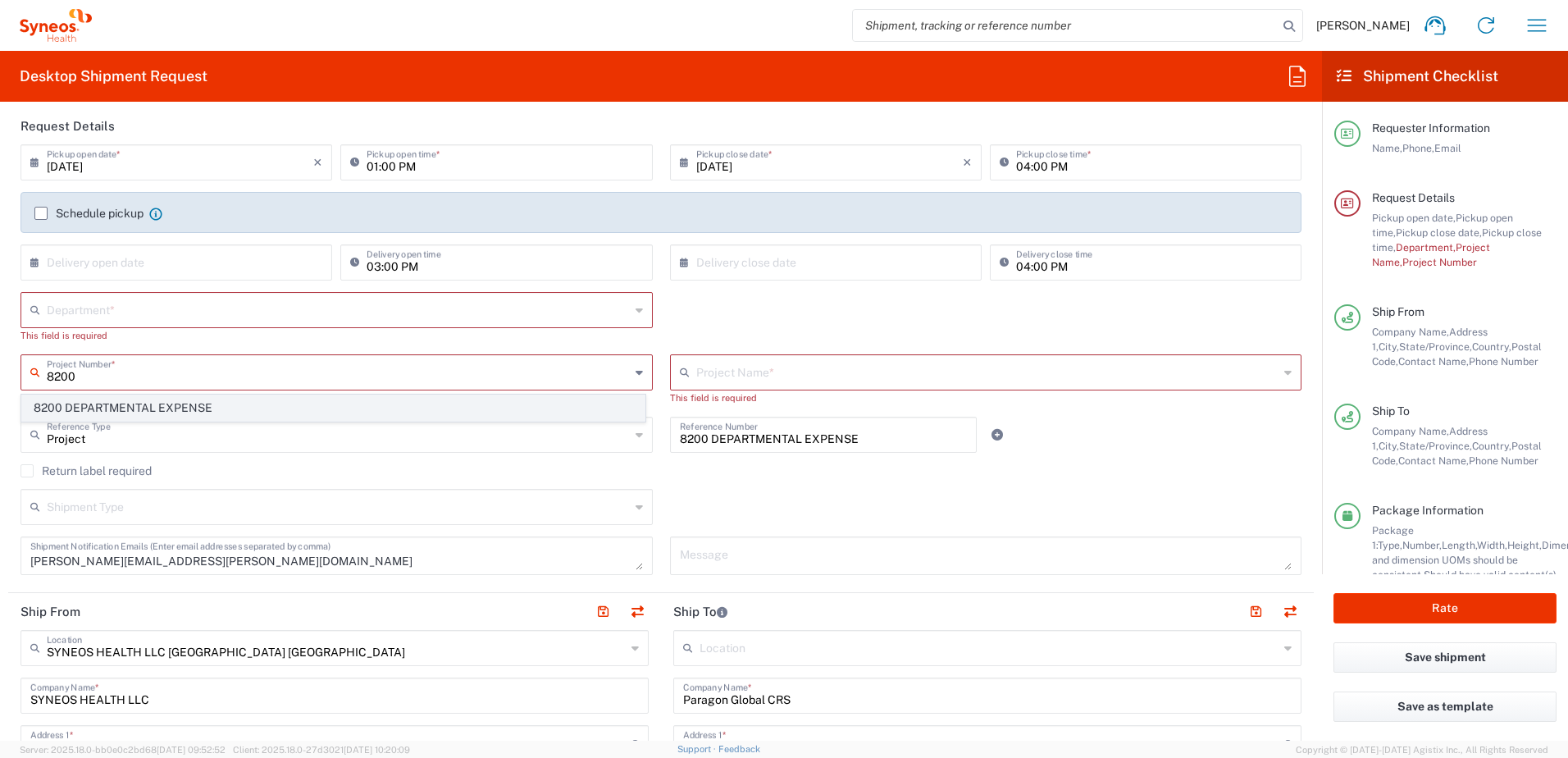
click at [93, 411] on span "8200 DEPARTMENTAL EXPENSE" at bounding box center [332, 407] width 622 height 26
type input "8200 DEPARTMENTAL EXPENSE"
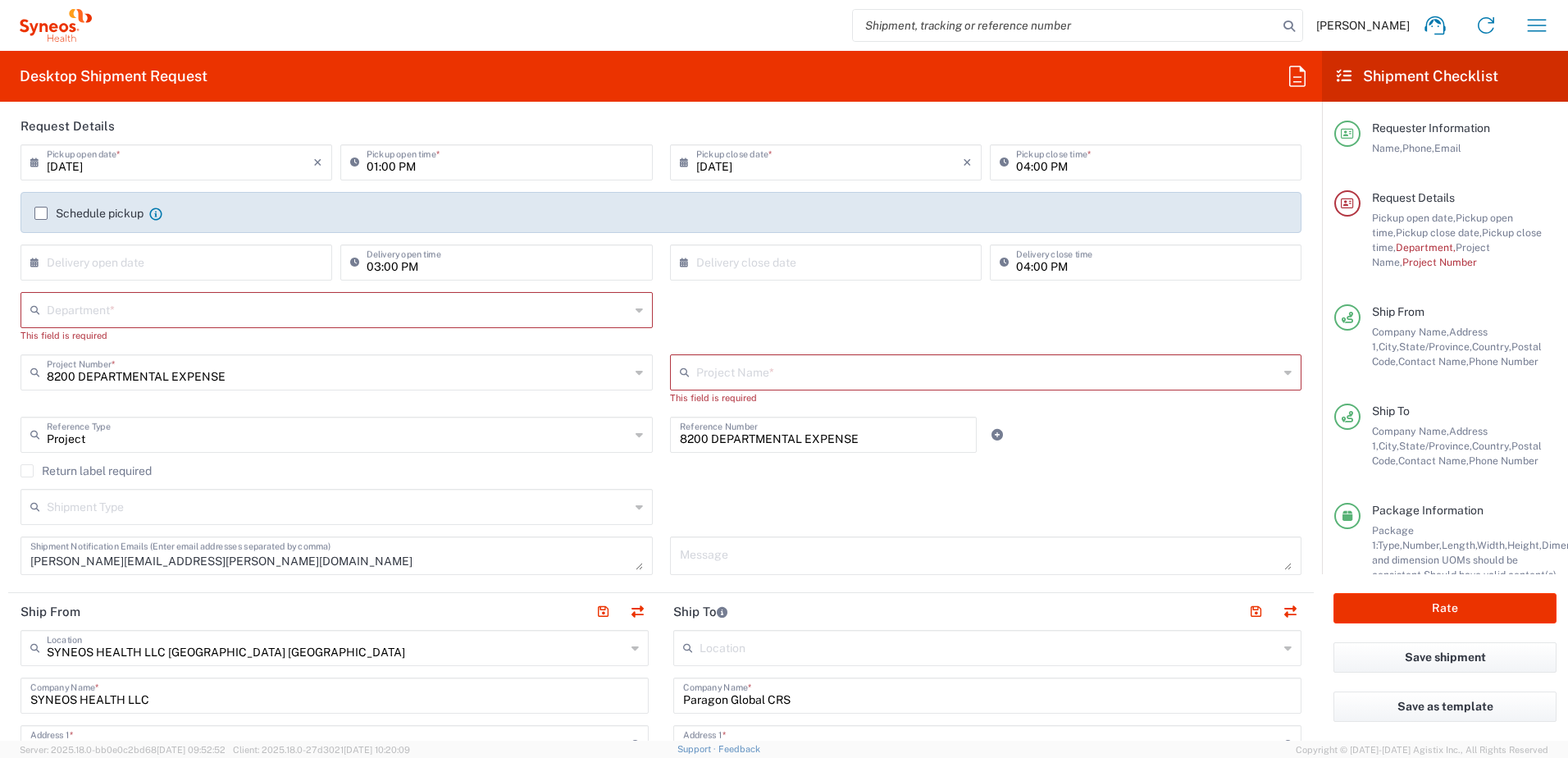
type input "8200 DEPARTMENTAL EXPENSE"
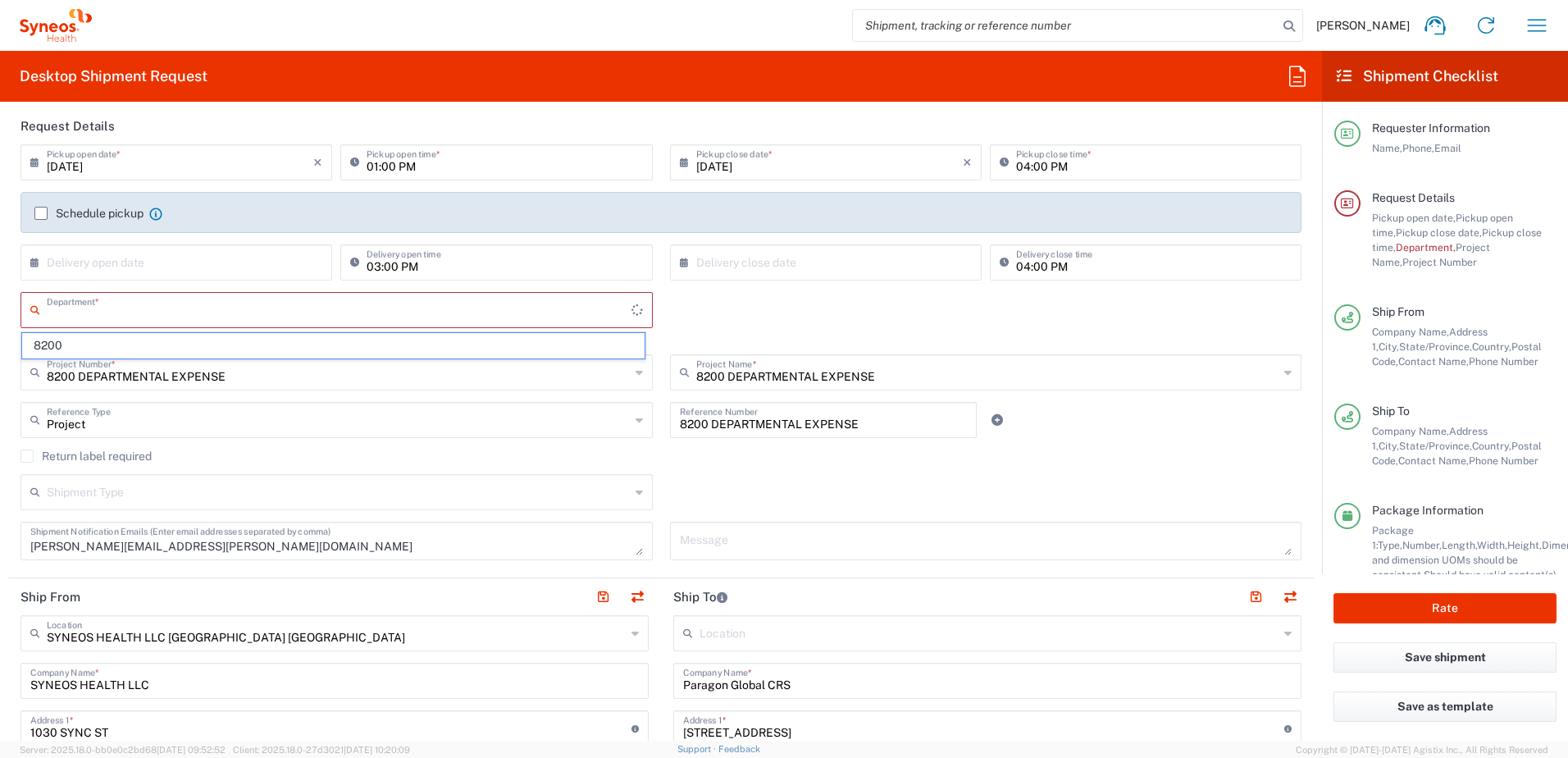
click at [95, 309] on input "text" at bounding box center [339, 309] width 585 height 28
type input "8200"
click at [87, 343] on span "8200" at bounding box center [332, 345] width 622 height 26
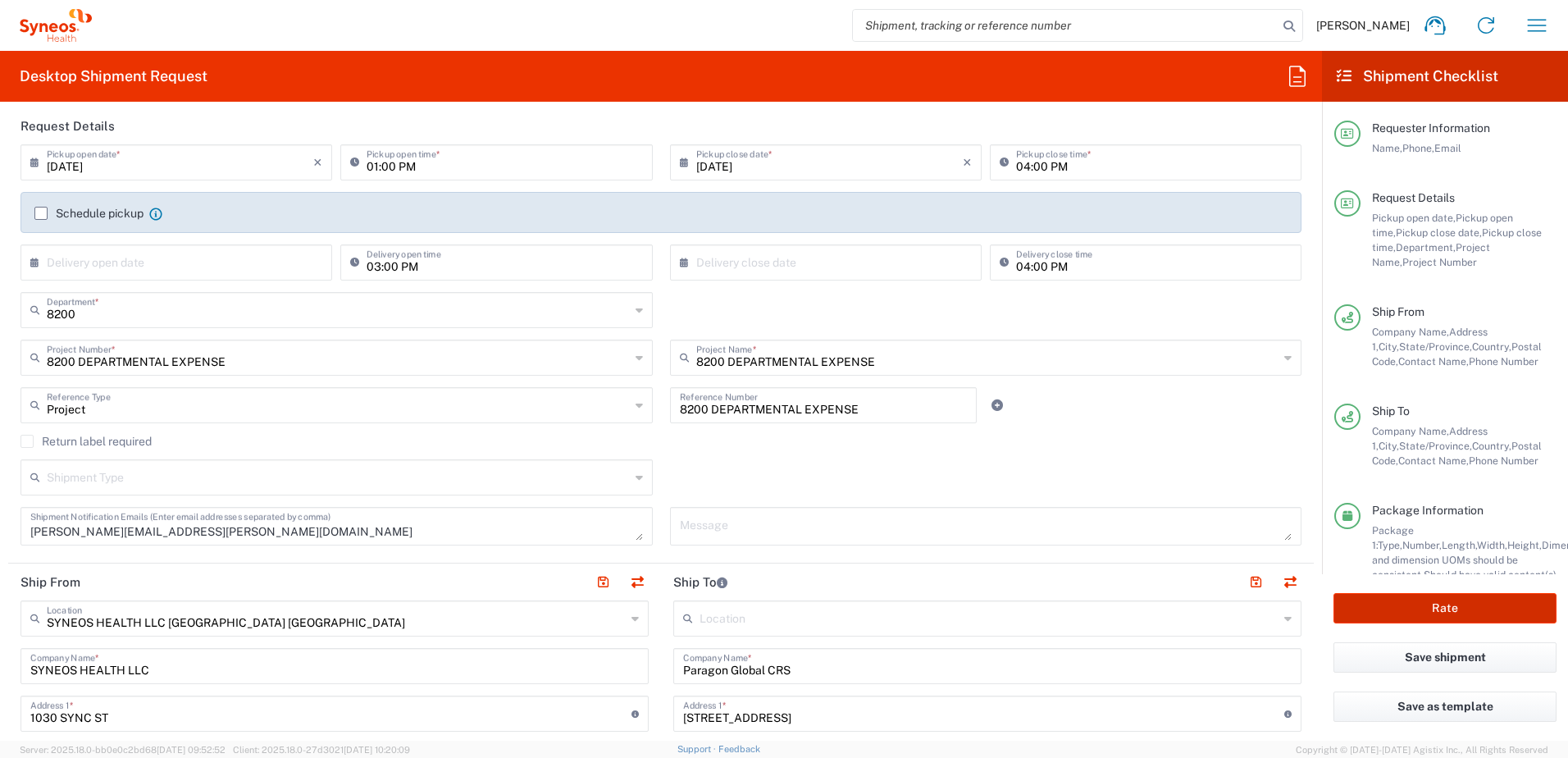
click at [1444, 609] on button "Rate" at bounding box center [1445, 608] width 223 height 30
type input "8200 DEPARTMENTAL EXPENSE"
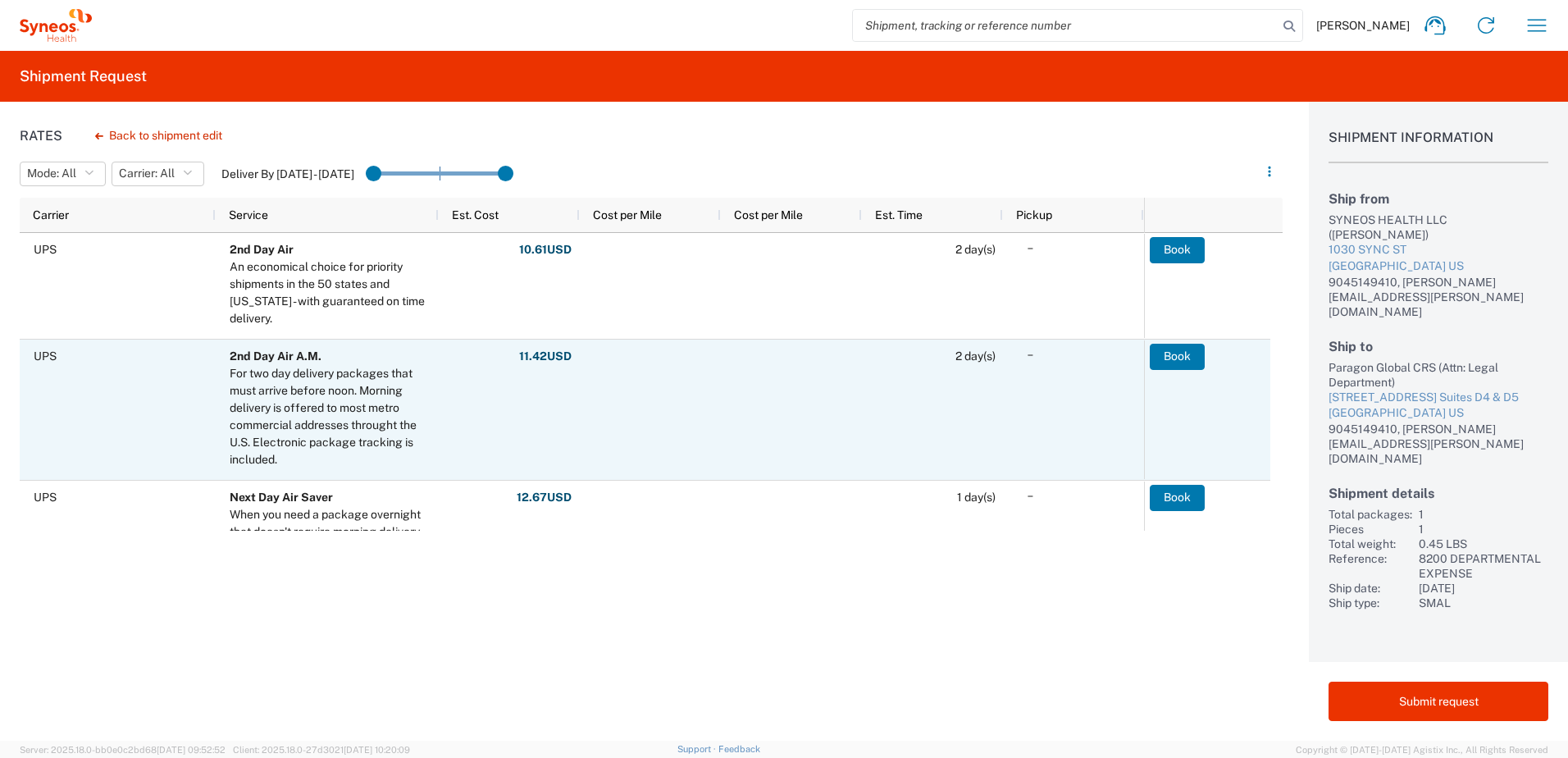
scroll to position [82, 0]
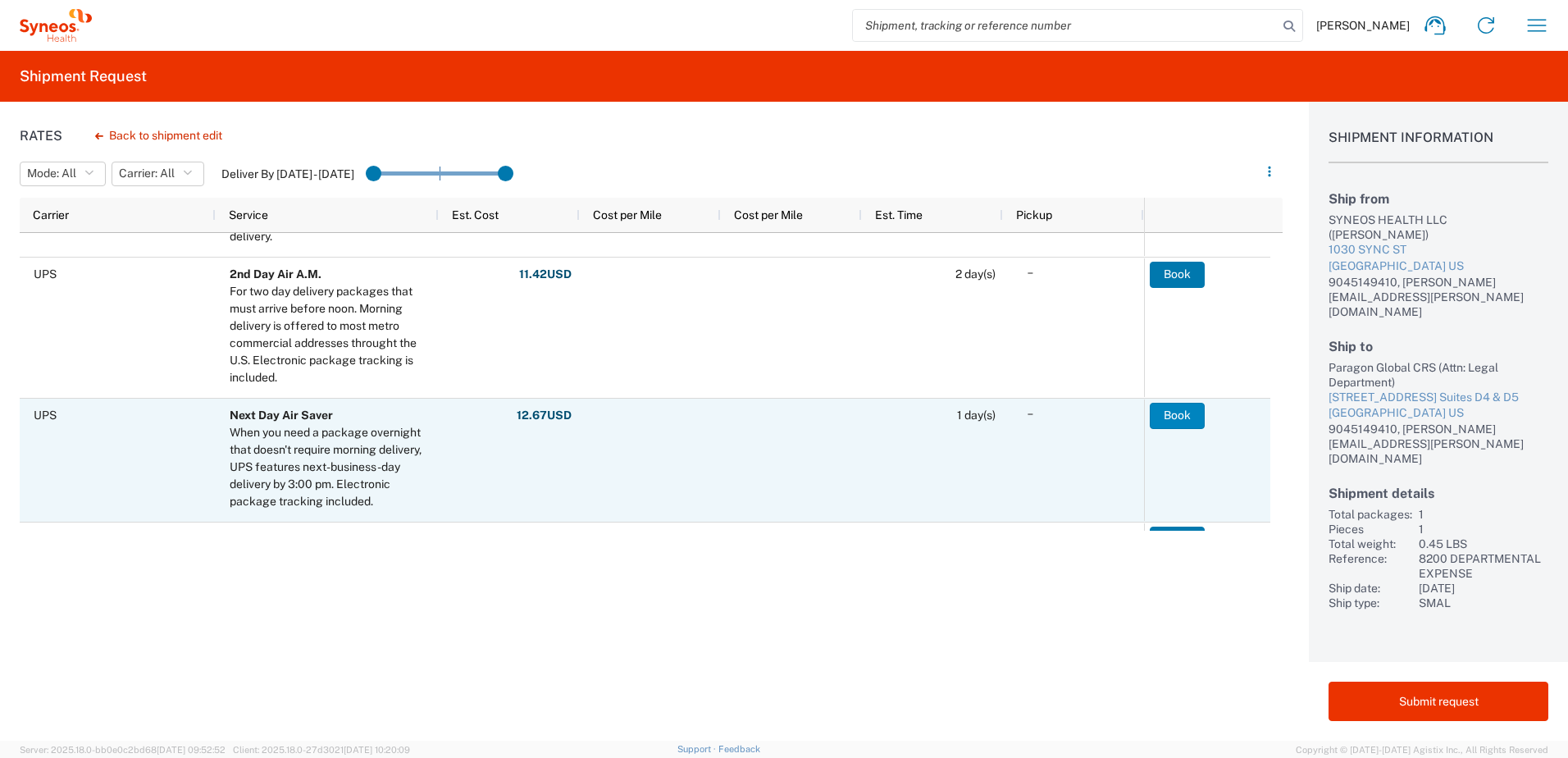
click at [1171, 412] on button "Book" at bounding box center [1177, 416] width 55 height 27
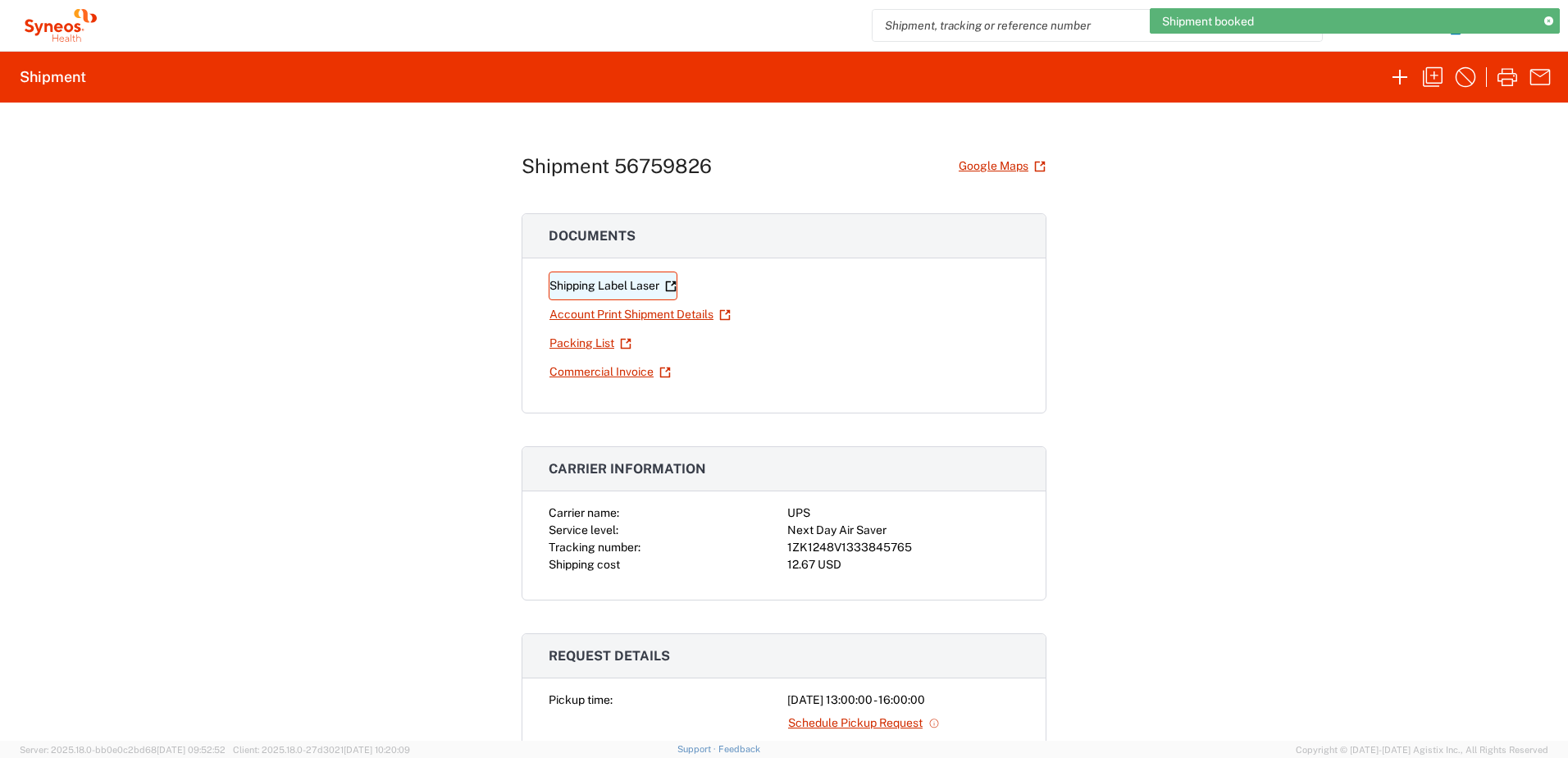
click at [609, 282] on link "Shipping Label Laser" at bounding box center [614, 286] width 129 height 28
